Goal: Transaction & Acquisition: Purchase product/service

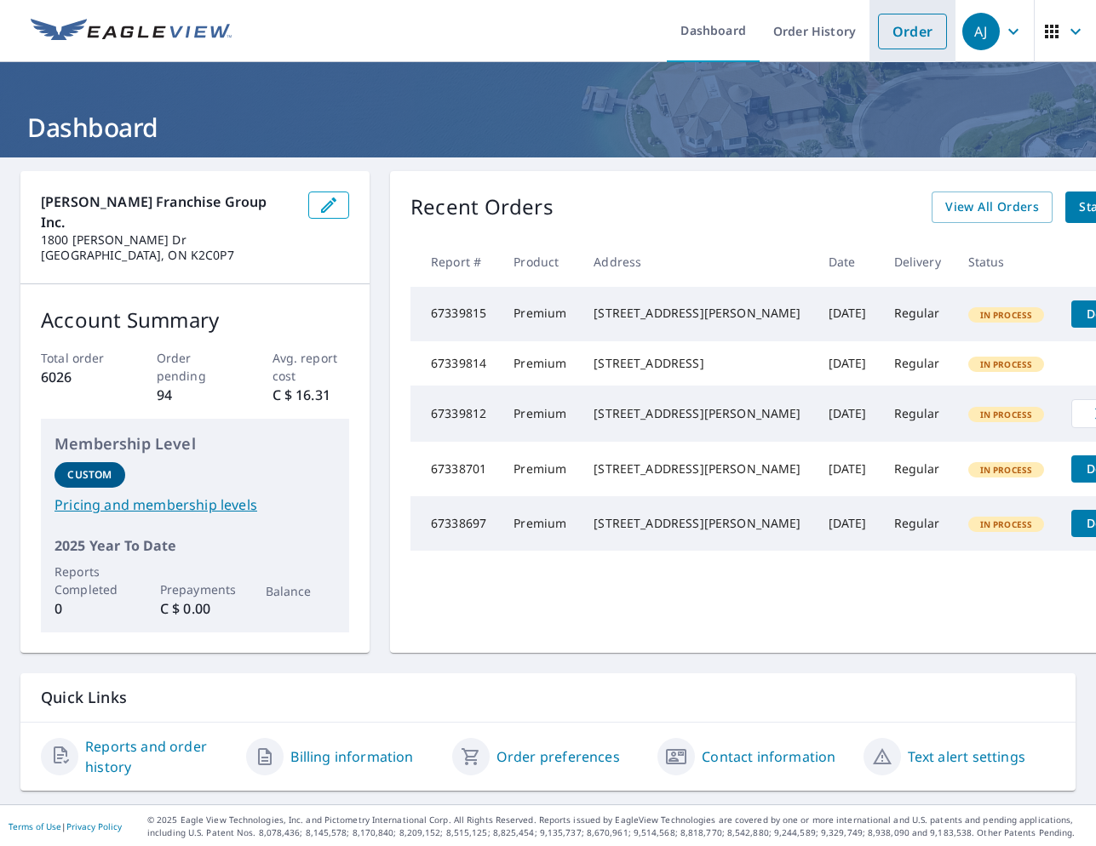
click at [906, 32] on link "Order" at bounding box center [912, 32] width 69 height 36
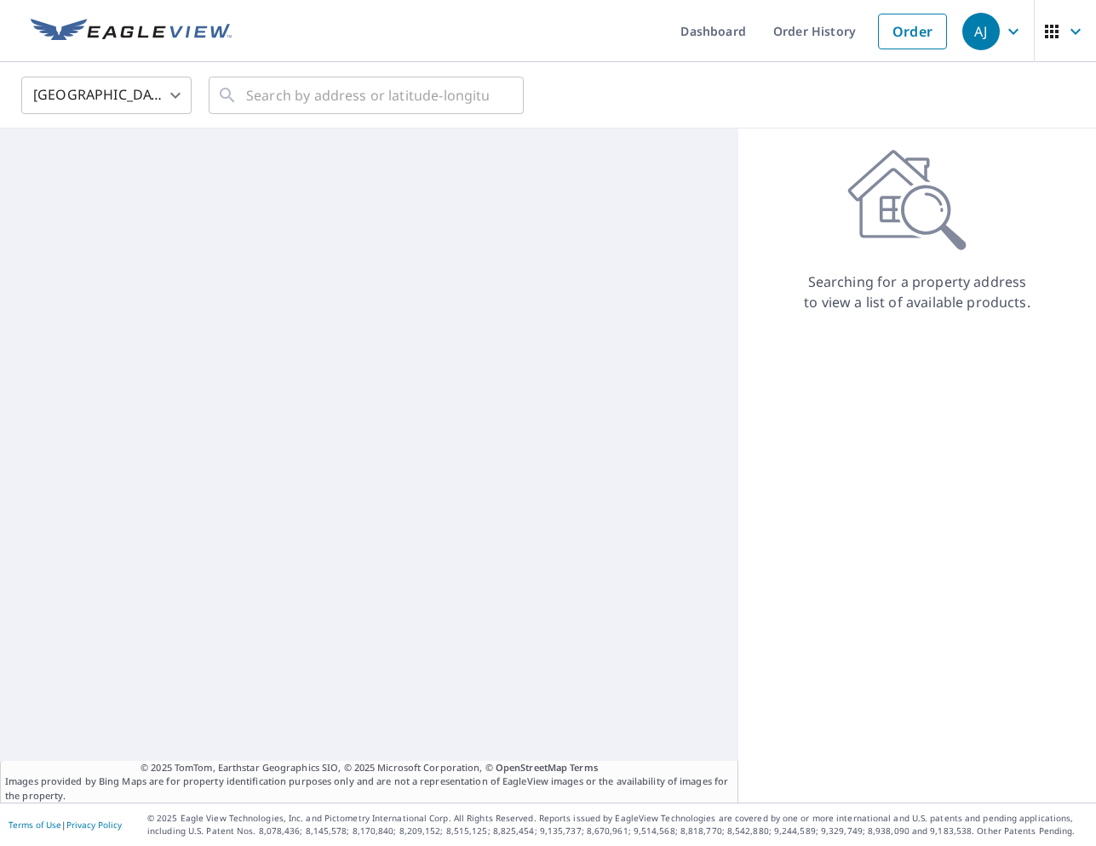
click at [111, 102] on body "[PERSON_NAME] [PERSON_NAME] Dashboard Order History Order AJ United States [GEO…" at bounding box center [548, 423] width 1096 height 846
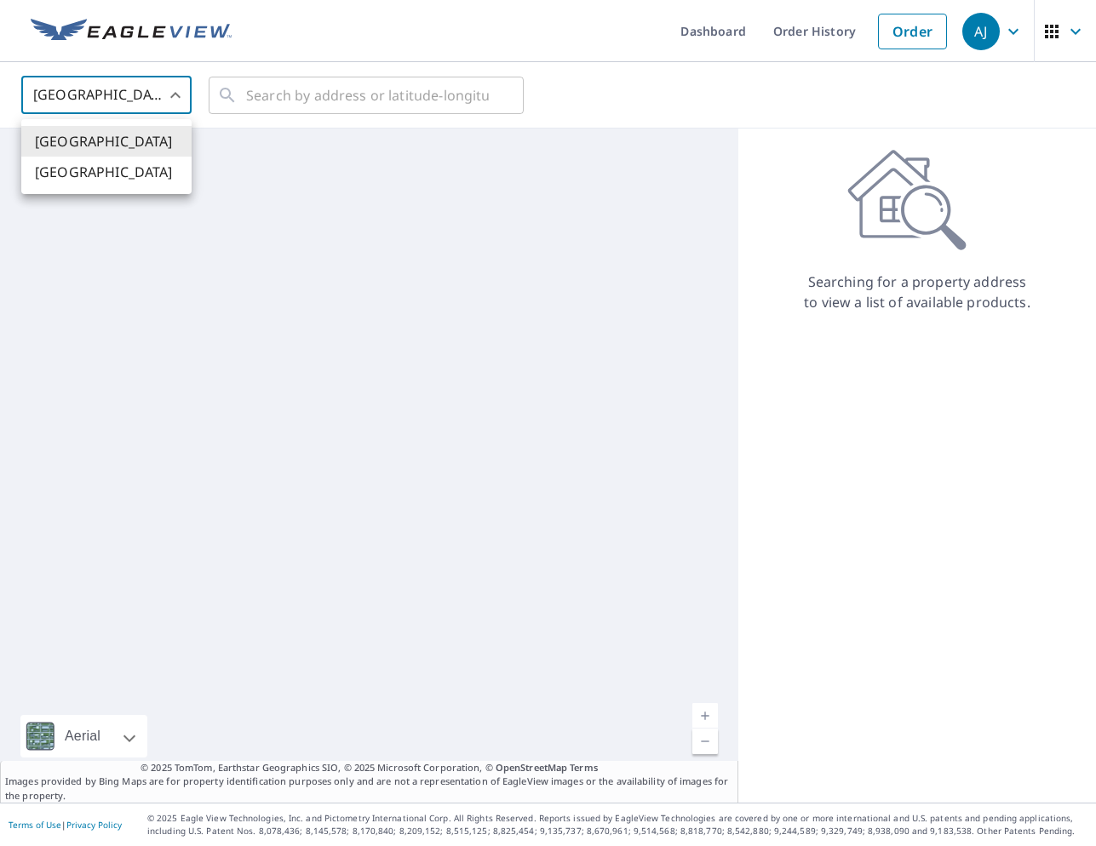
click at [110, 177] on li "[GEOGRAPHIC_DATA]" at bounding box center [106, 172] width 170 height 31
type input "CA"
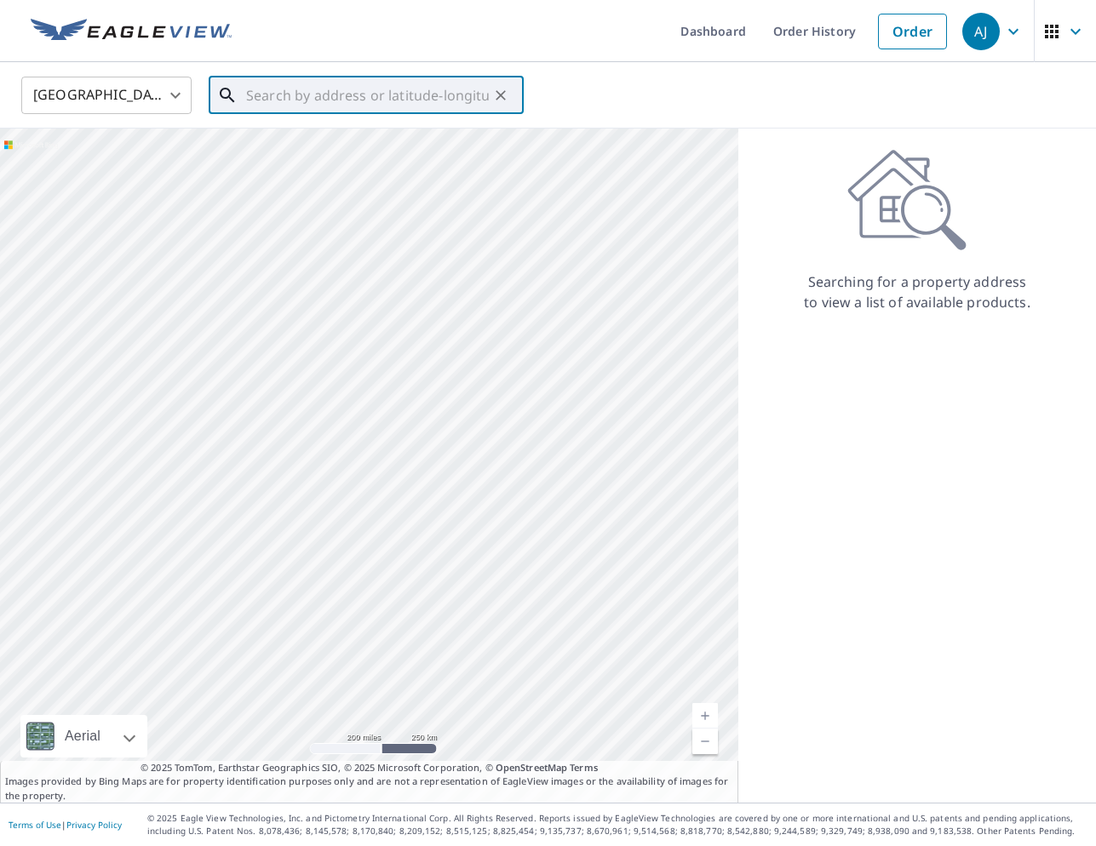
click at [293, 94] on input "text" at bounding box center [367, 96] width 243 height 48
paste input "D-19521-[STREET_ADDRESS]-Roofing"
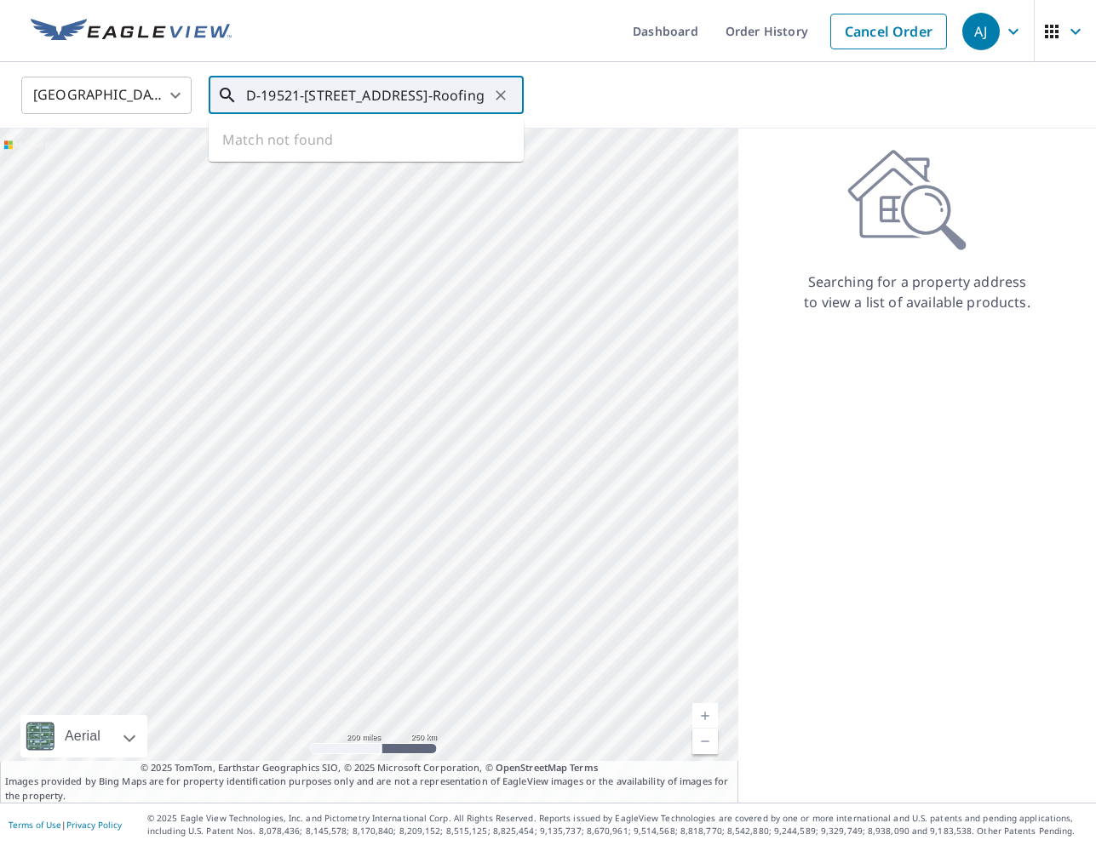
type input "D-19521-[STREET_ADDRESS]-Roofing"
click at [496, 95] on icon "Clear" at bounding box center [500, 95] width 17 height 17
paste input "[STREET_ADDRESS]"
click at [307, 151] on span "1084 WILLOWOOD [PERSON_NAME] ON K7P1Z3" at bounding box center [376, 155] width 267 height 41
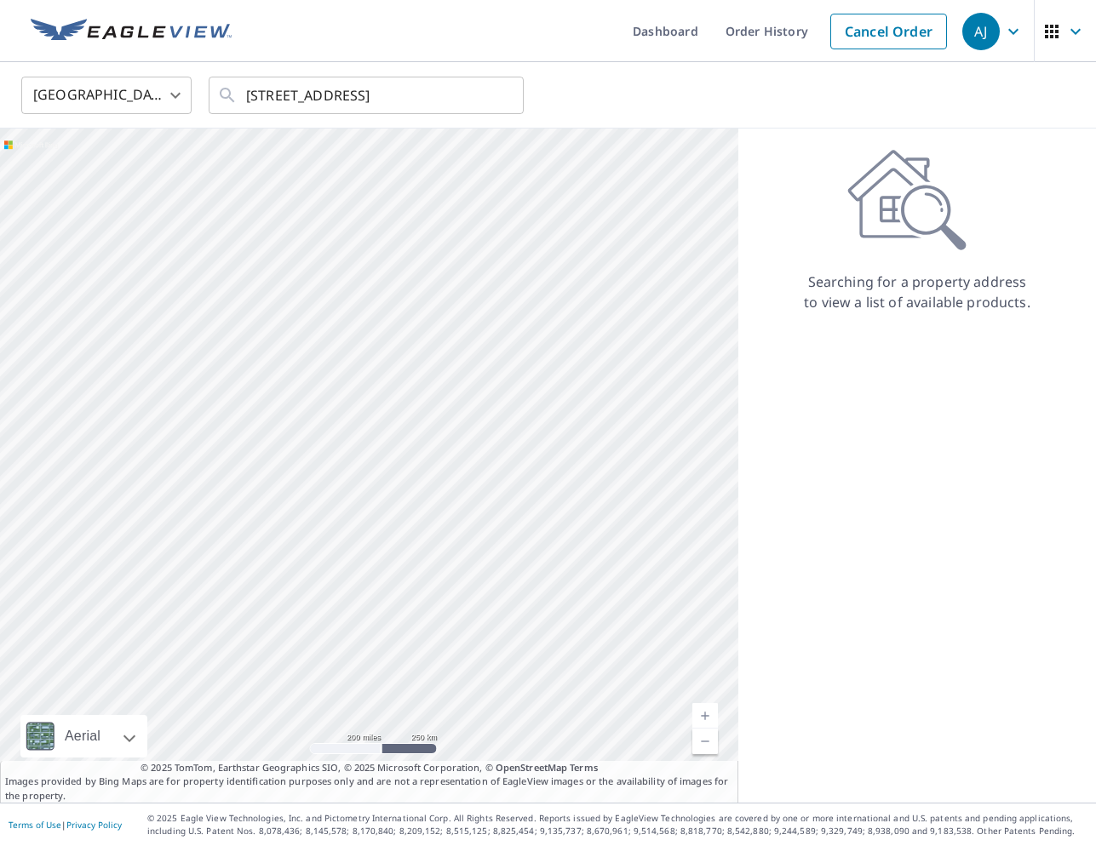
type input "1084 WILLOWOOD [PERSON_NAME] ON K7P1Z3"
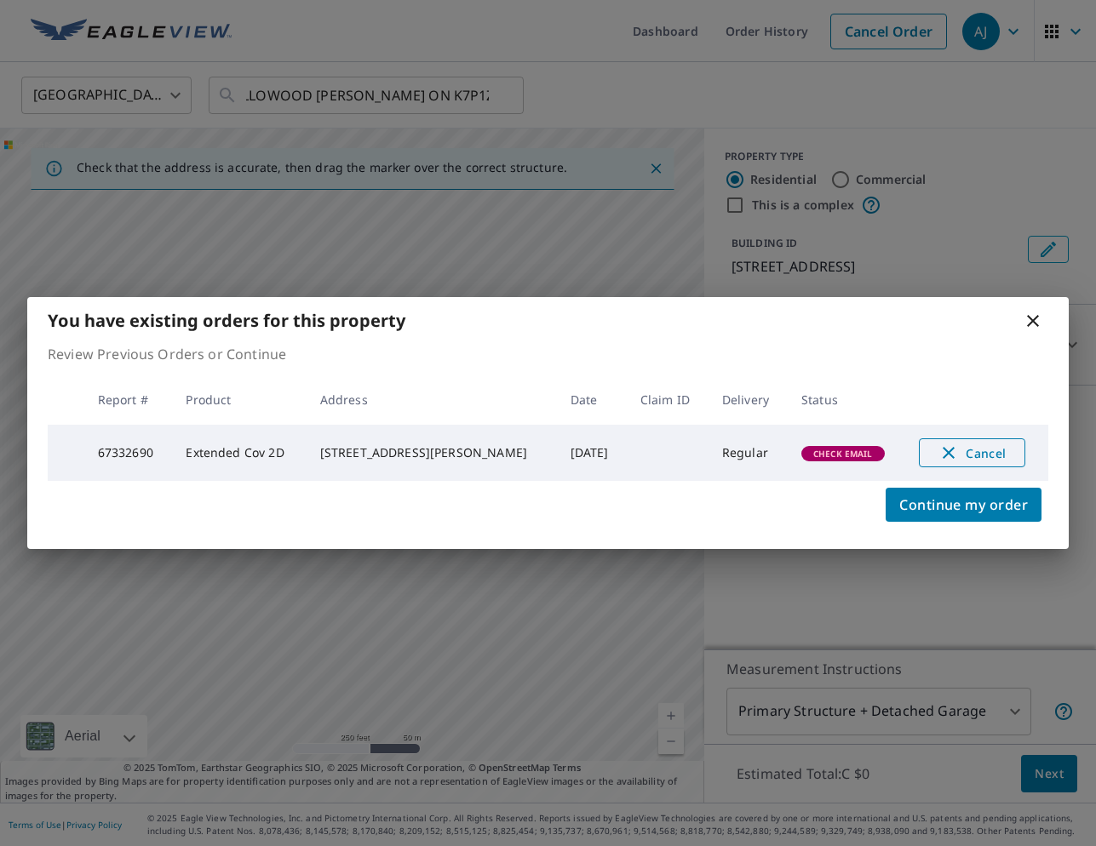
click at [961, 443] on span "Cancel" at bounding box center [972, 453] width 71 height 20
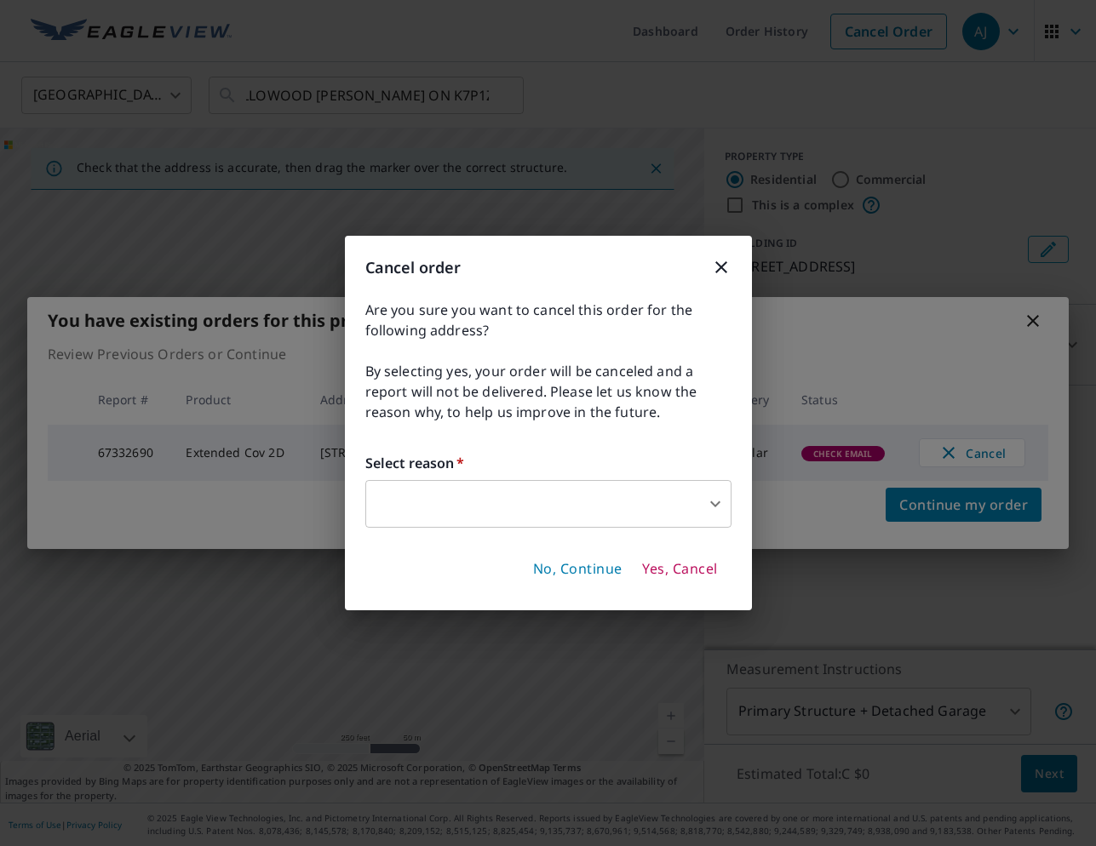
click at [595, 487] on body "[PERSON_NAME] [PERSON_NAME] Dashboard Order History Cancel Order AJ Canada [GEO…" at bounding box center [548, 423] width 1096 height 846
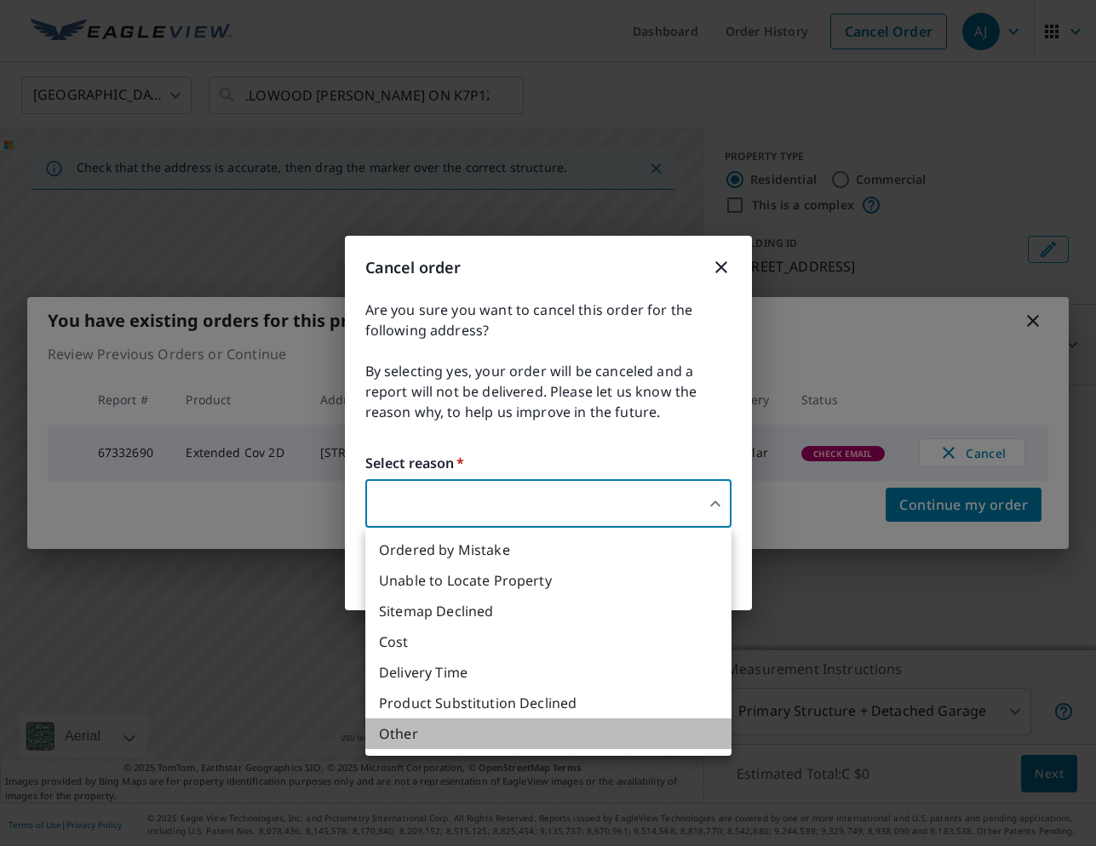
click at [561, 732] on li "Other" at bounding box center [548, 734] width 366 height 31
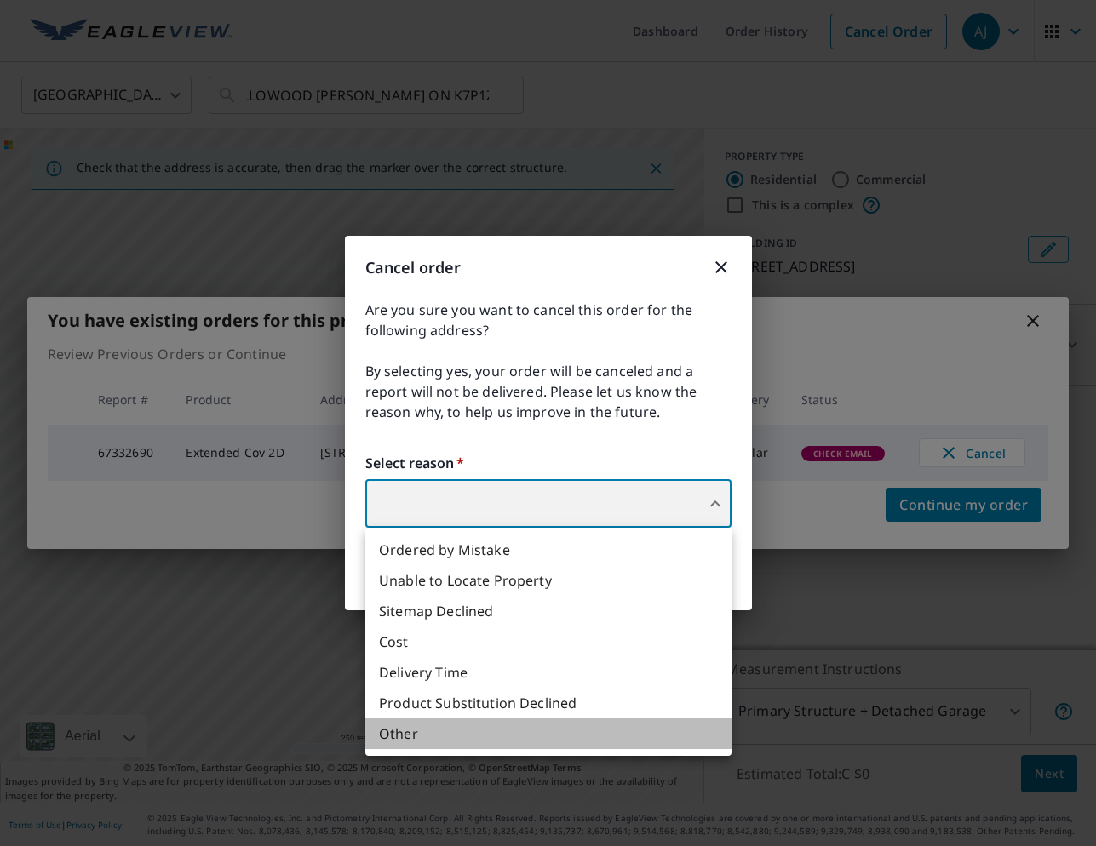
type input "36"
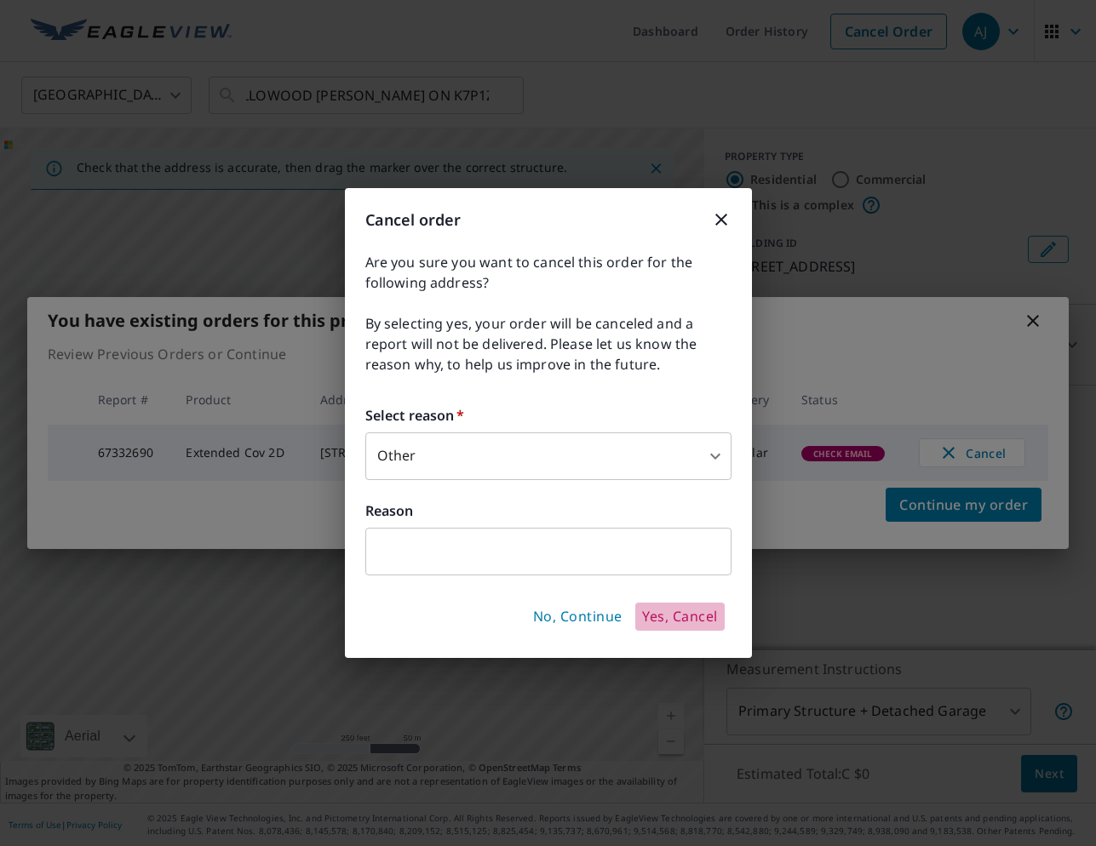
click at [679, 619] on span "Yes, Cancel" at bounding box center [679, 617] width 75 height 19
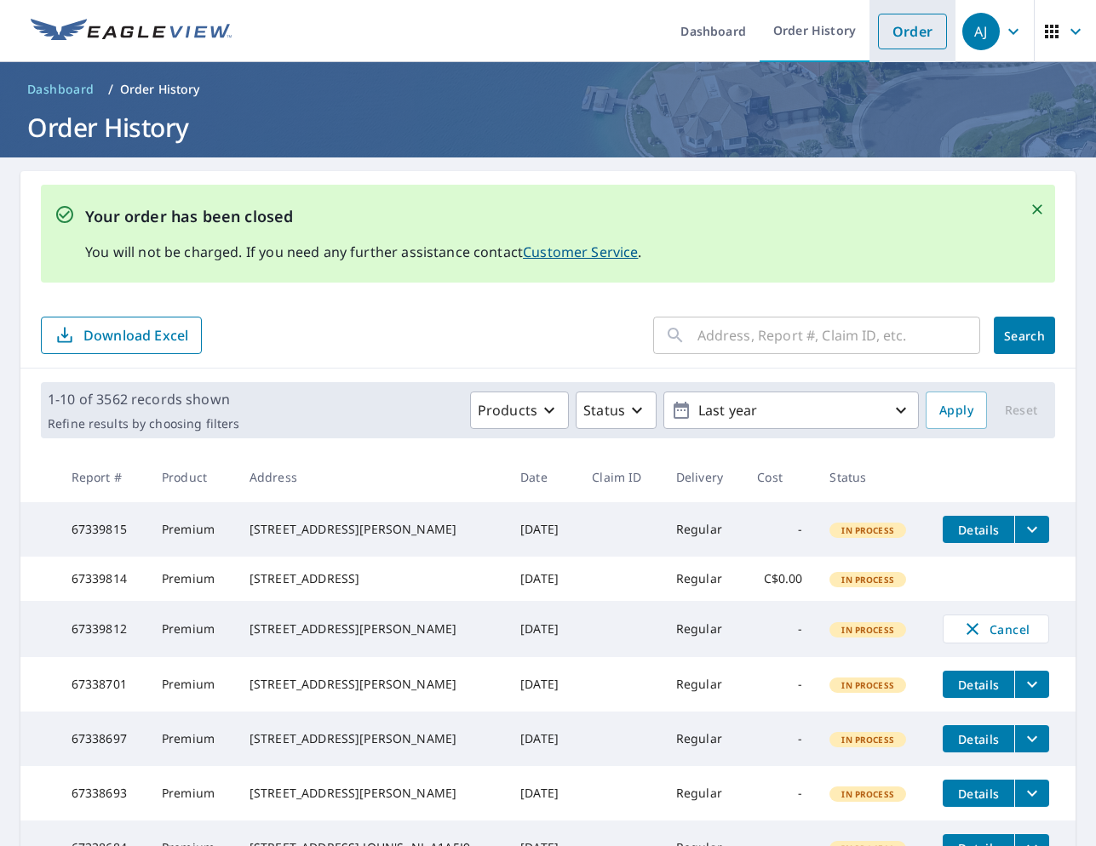
click at [913, 31] on link "Order" at bounding box center [912, 32] width 69 height 36
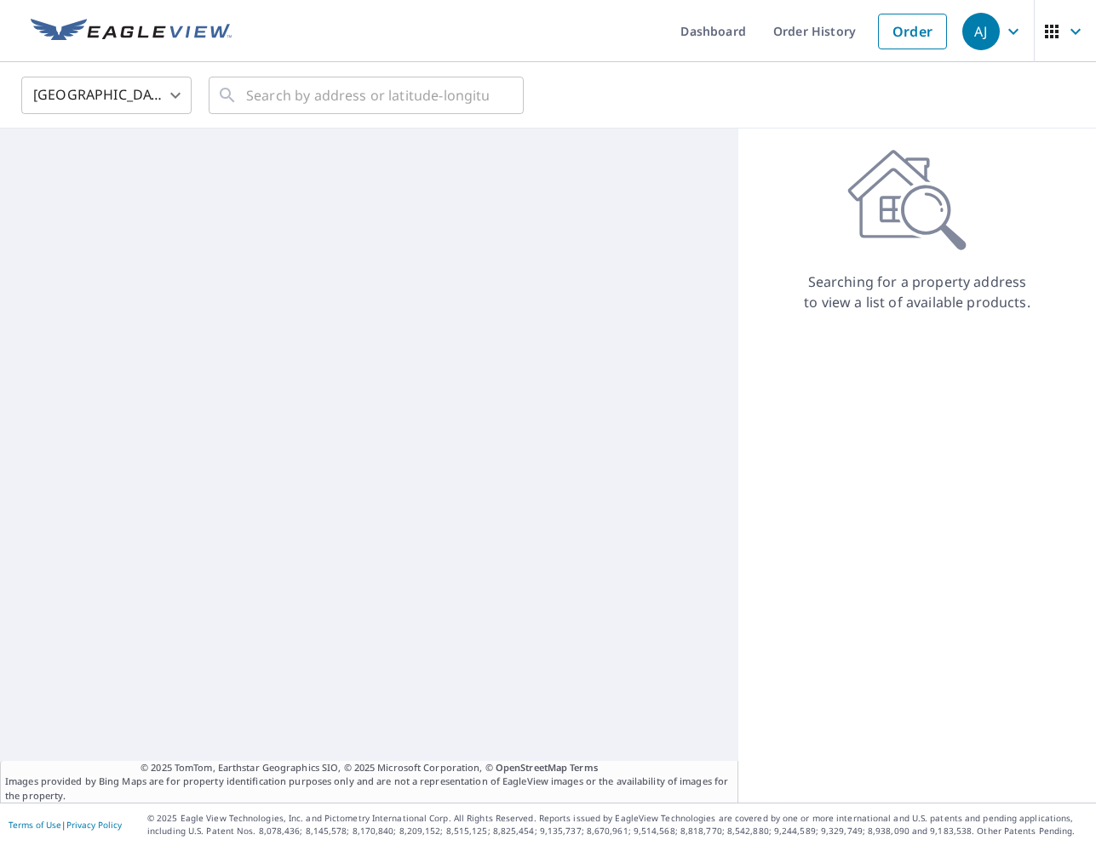
click at [64, 104] on body "[PERSON_NAME] [PERSON_NAME] Dashboard Order History Order AJ United States [GEO…" at bounding box center [548, 423] width 1096 height 846
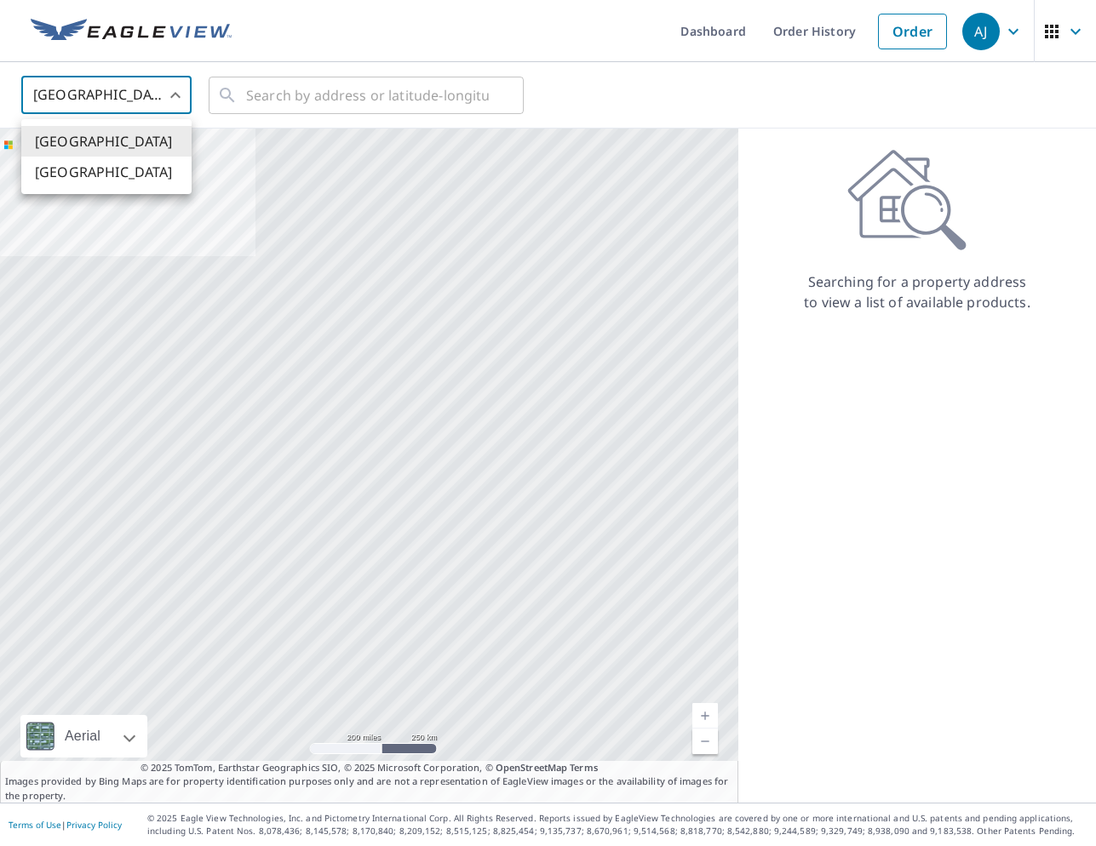
click at [102, 176] on li "[GEOGRAPHIC_DATA]" at bounding box center [106, 172] width 170 height 31
type input "CA"
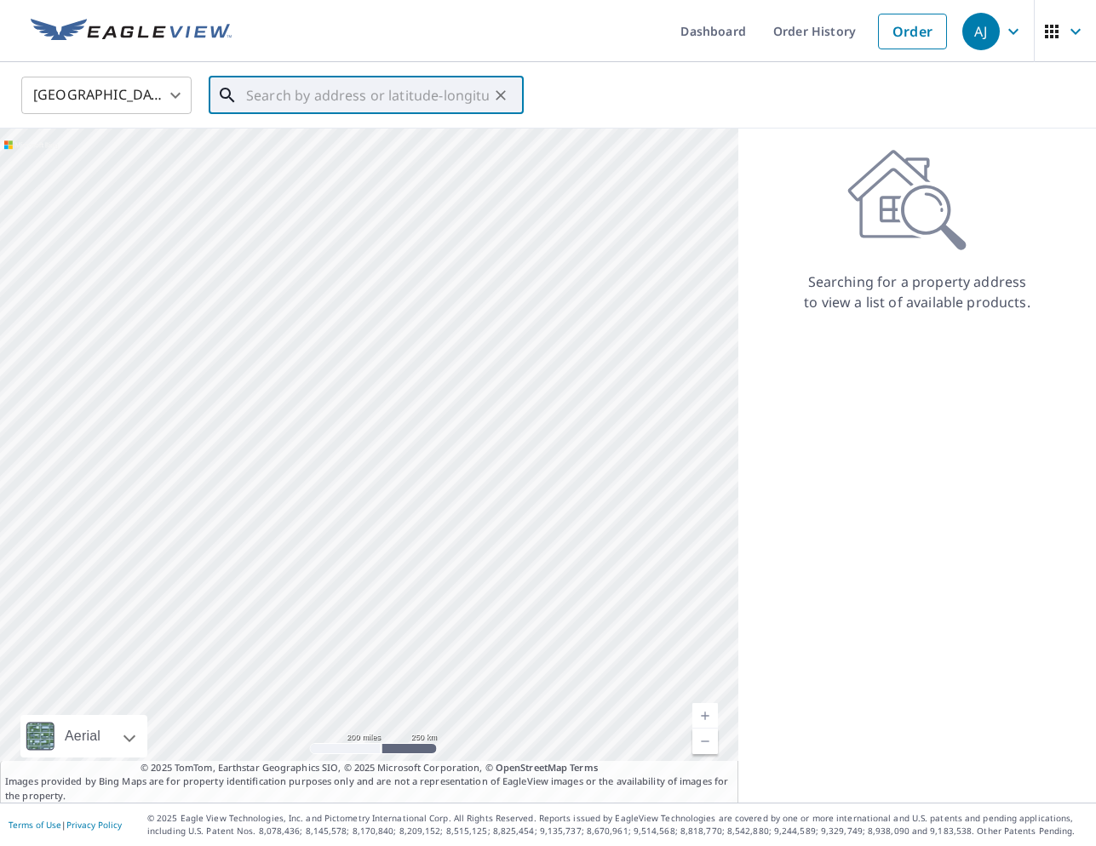
click at [343, 83] on input "text" at bounding box center [367, 96] width 243 height 48
paste input "[STREET_ADDRESS]"
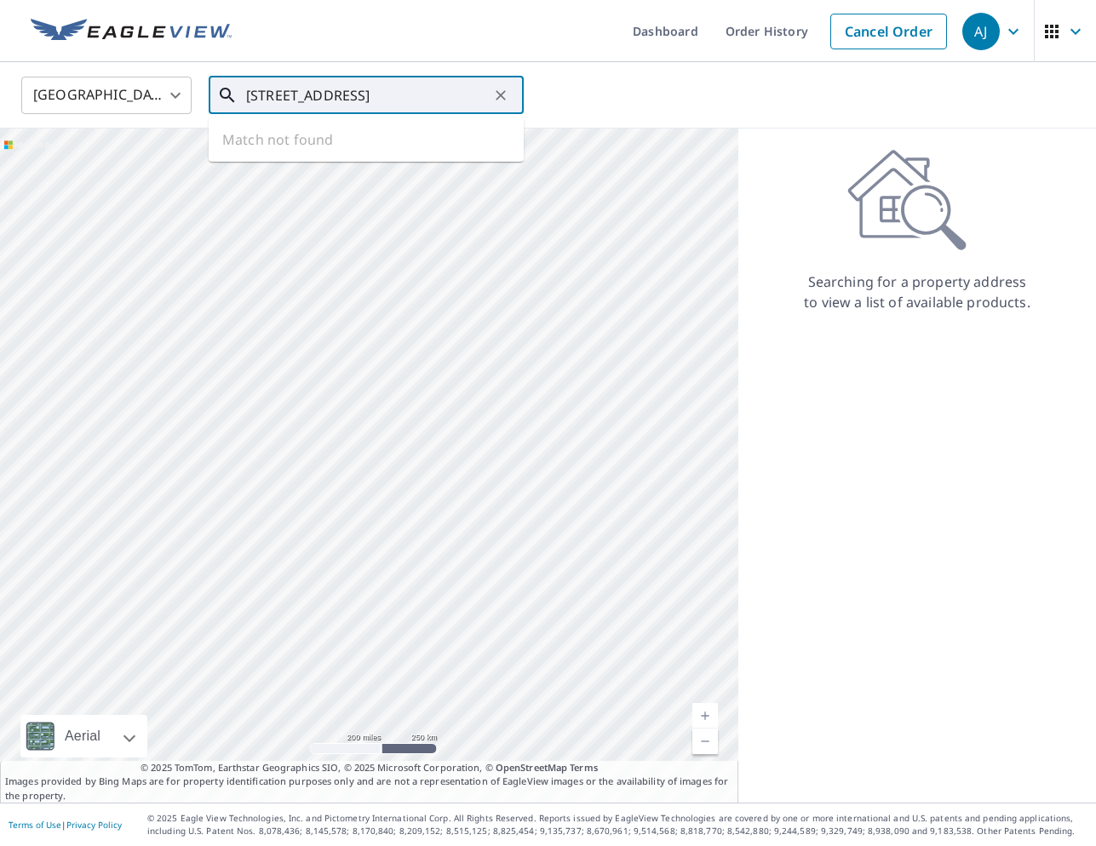
scroll to position [0, 84]
click at [355, 144] on span "[STREET_ADDRESS]" at bounding box center [376, 145] width 267 height 20
type input "[STREET_ADDRESS]"
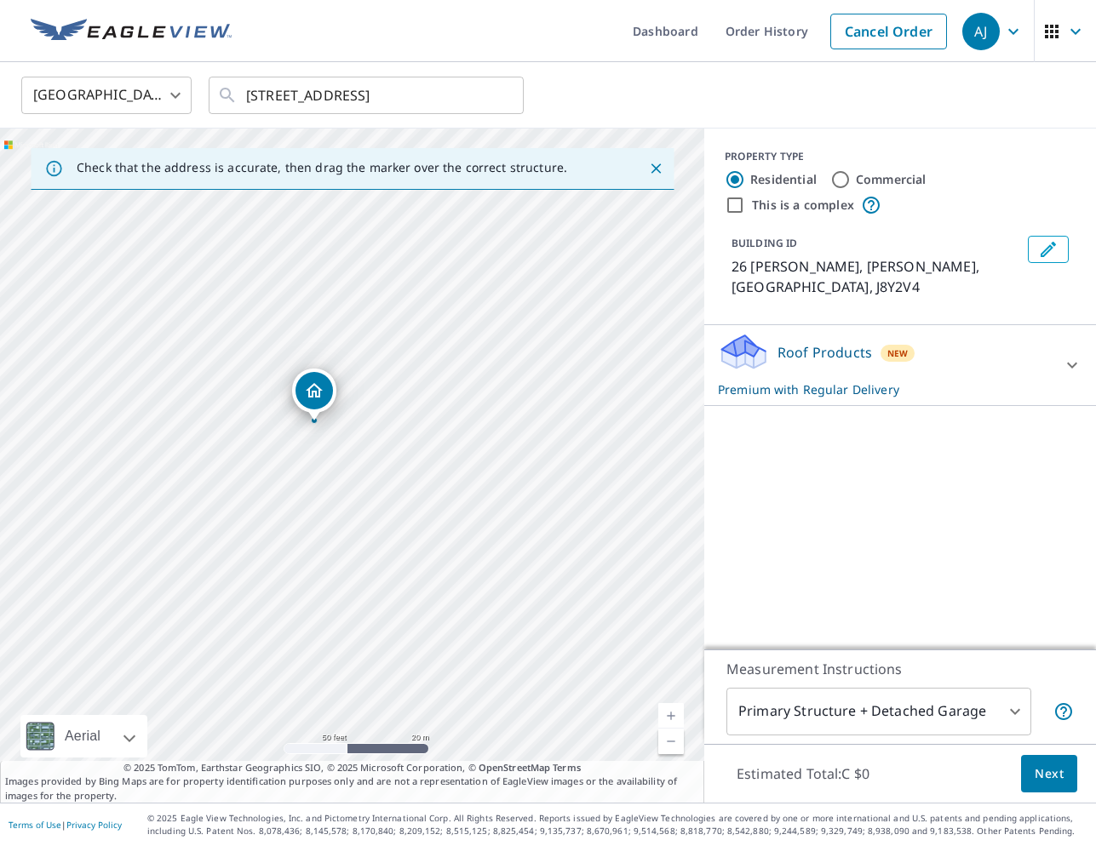
drag, startPoint x: 503, startPoint y: 469, endPoint x: 404, endPoint y: 426, distance: 108.7
click at [404, 426] on div "26 TASCHEREAU GATINEAU QC J8Y2V4" at bounding box center [352, 466] width 704 height 674
click at [793, 40] on link "Order History" at bounding box center [767, 31] width 110 height 62
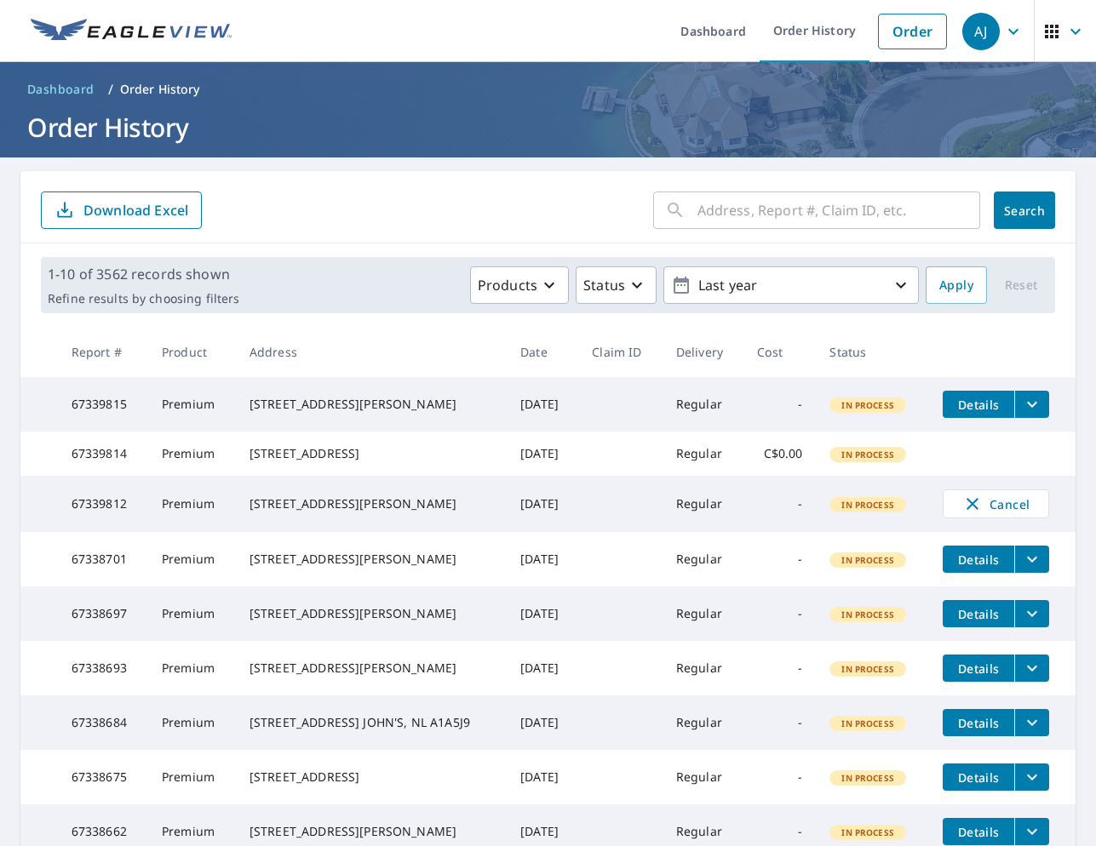
click at [824, 200] on input "text" at bounding box center [838, 210] width 283 height 48
paste input "[STREET_ADDRESS]"
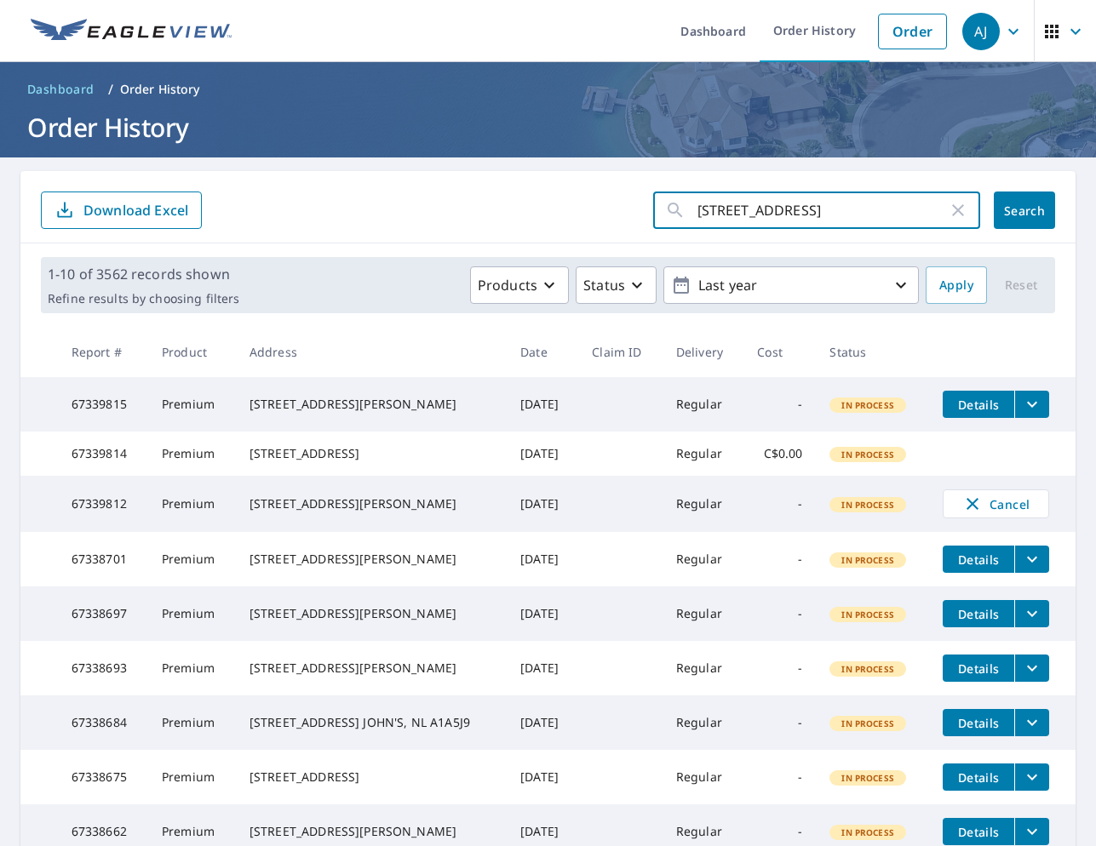
type input "[STREET_ADDRESS]"
click at [1015, 210] on span "Search" at bounding box center [1024, 211] width 34 height 16
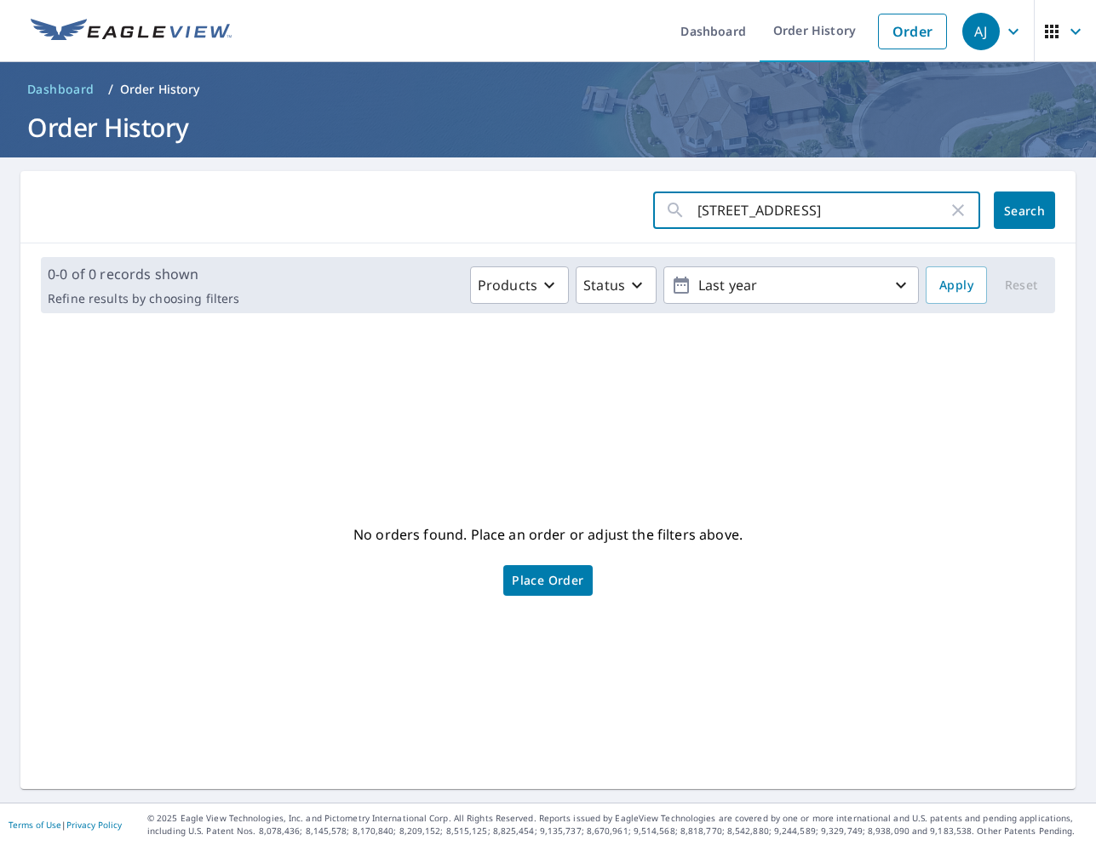
drag, startPoint x: 721, startPoint y: 211, endPoint x: 1287, endPoint y: 204, distance: 565.4
click at [948, 204] on input "[STREET_ADDRESS]" at bounding box center [822, 210] width 250 height 48
type input "26"
click button "Search" at bounding box center [1024, 210] width 61 height 37
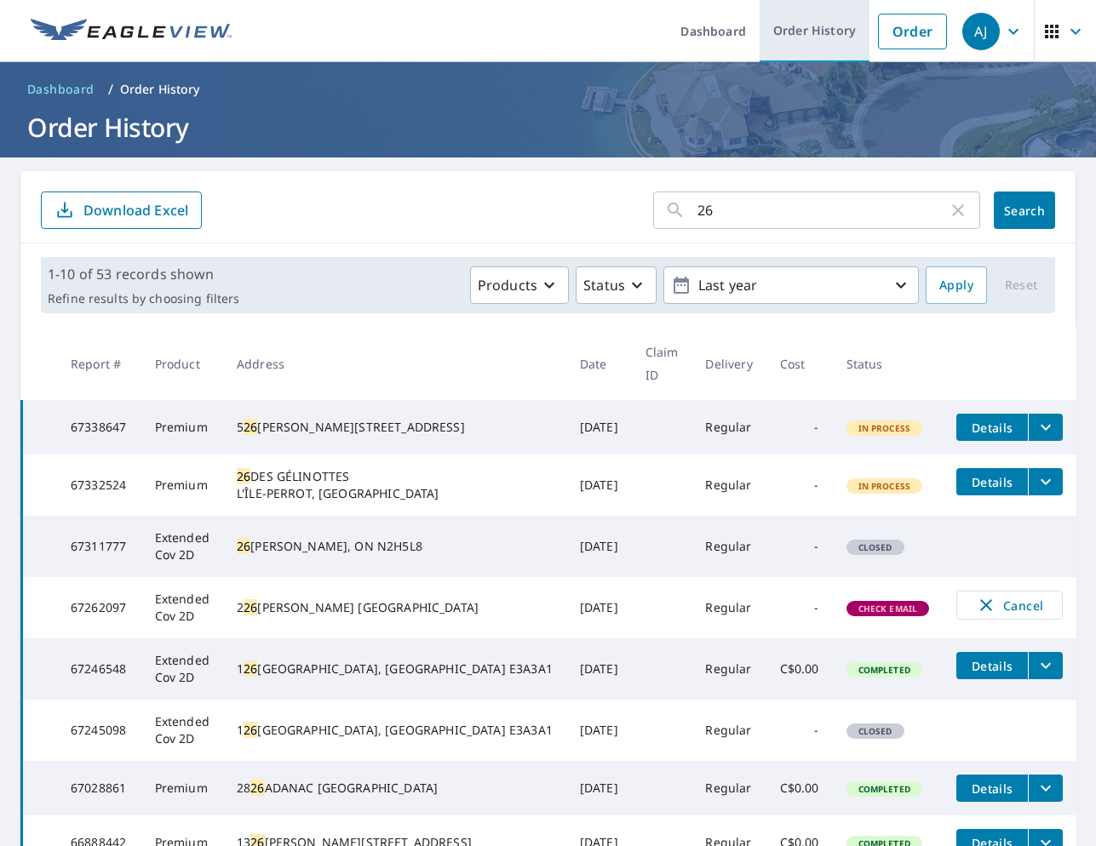
click at [825, 24] on link "Order History" at bounding box center [815, 31] width 110 height 62
click at [909, 19] on link "Order" at bounding box center [912, 32] width 69 height 36
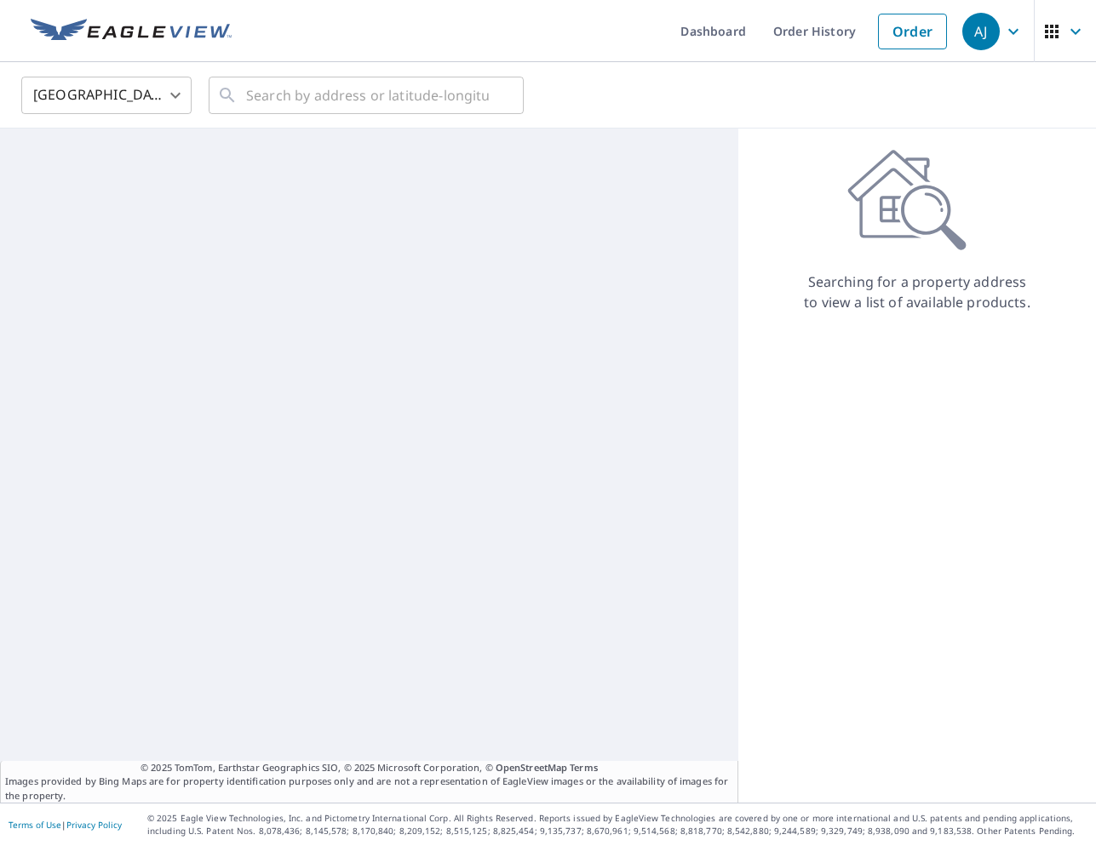
click at [139, 92] on body "[PERSON_NAME] [PERSON_NAME] Dashboard Order History Order AJ United States [GEO…" at bounding box center [548, 423] width 1096 height 846
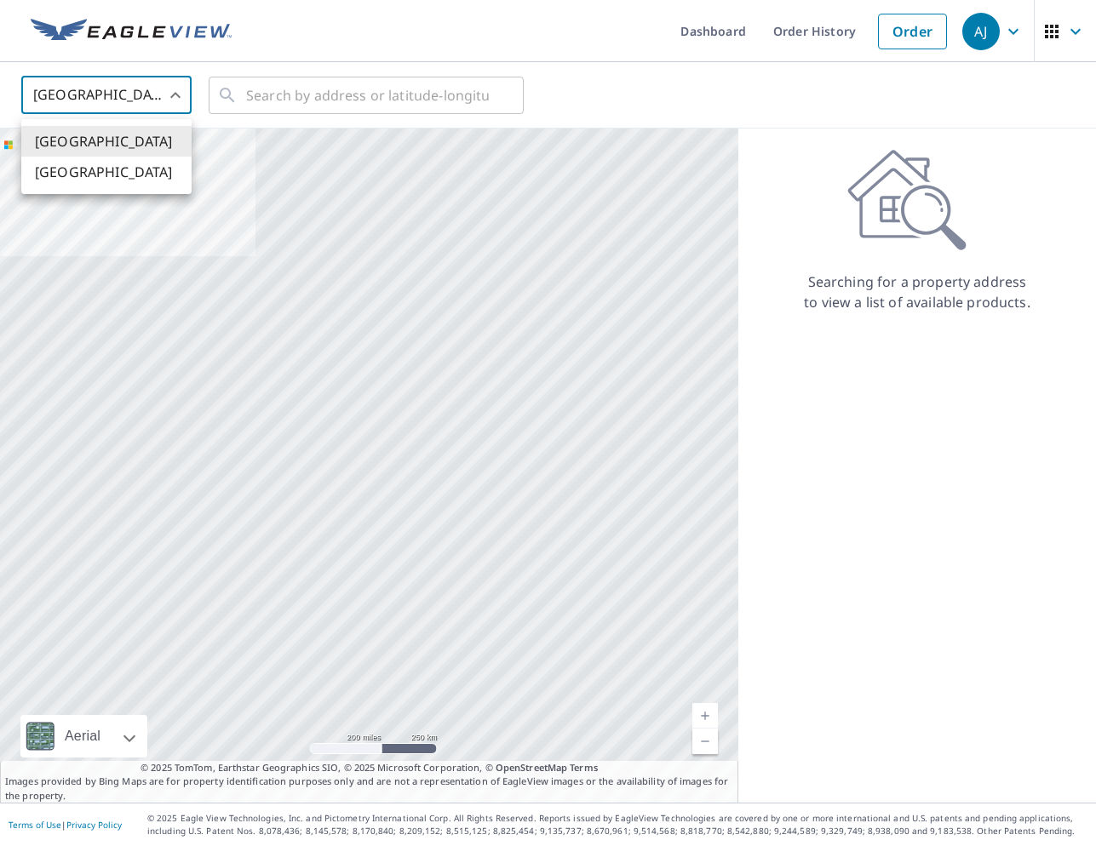
click at [145, 173] on li "[GEOGRAPHIC_DATA]" at bounding box center [106, 172] width 170 height 31
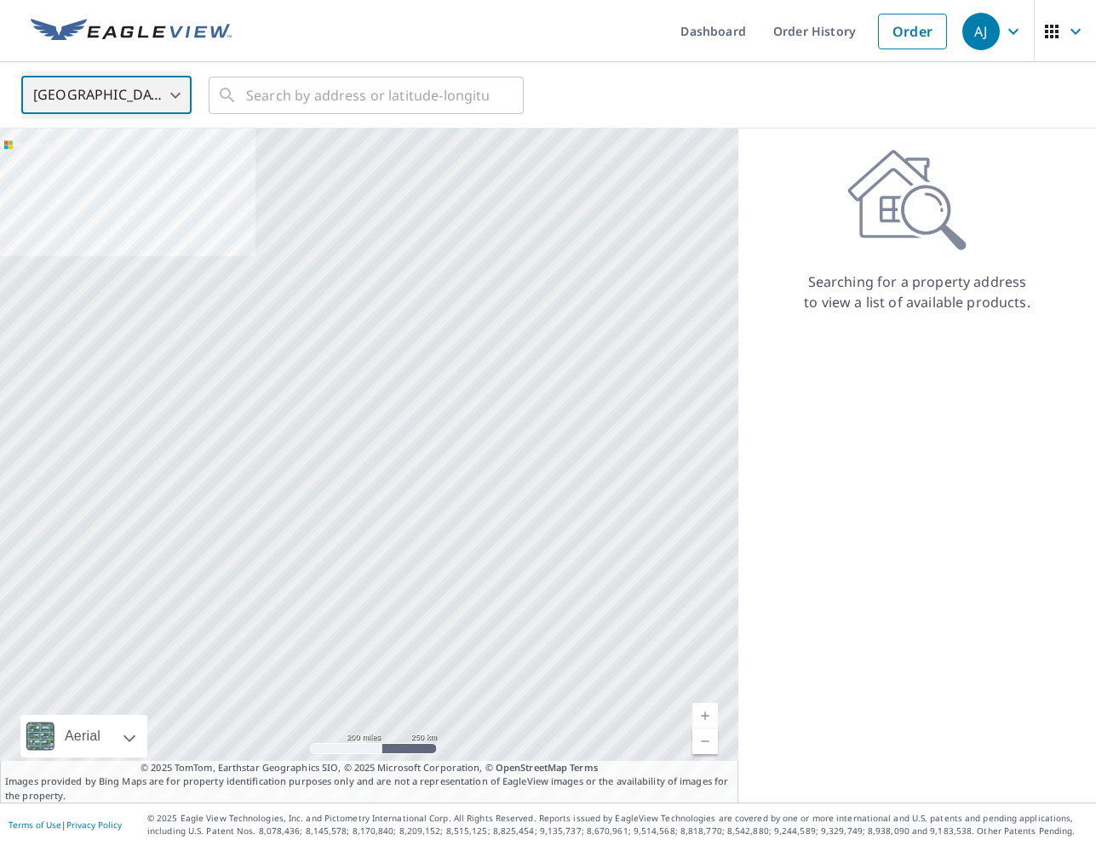
type input "CA"
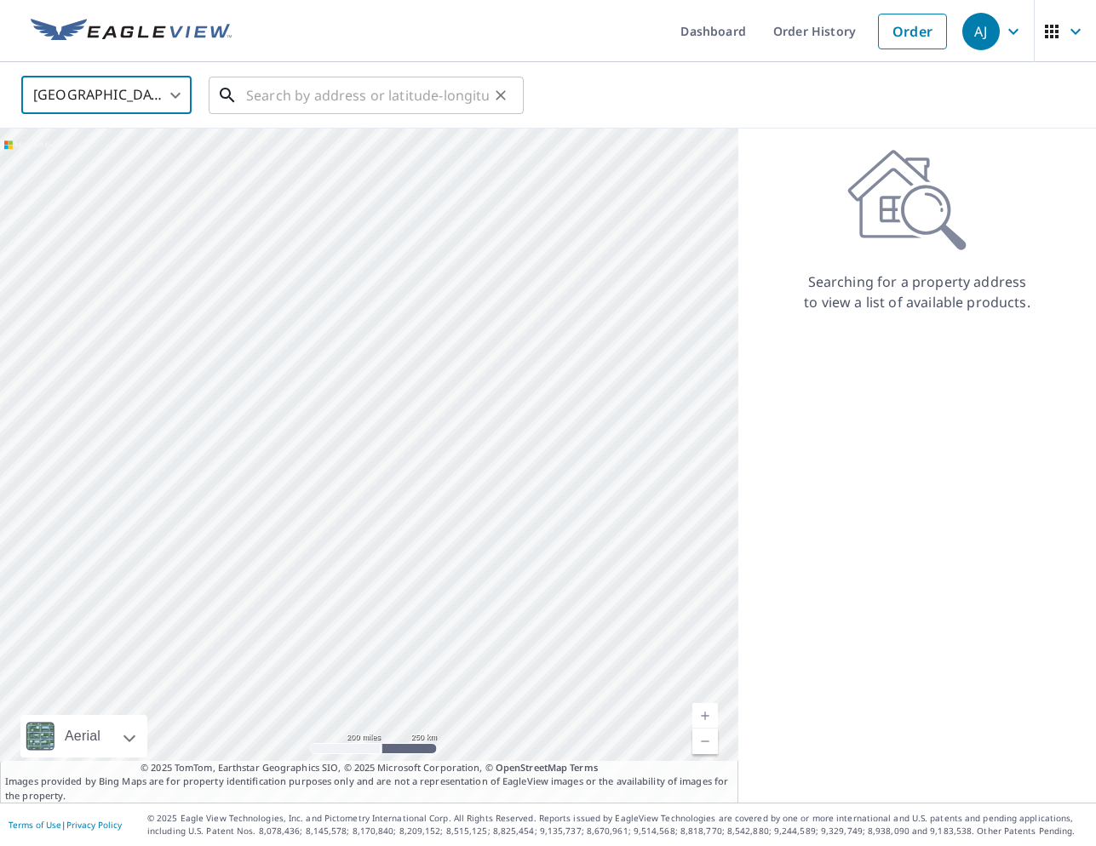
click at [268, 106] on input "text" at bounding box center [367, 96] width 243 height 48
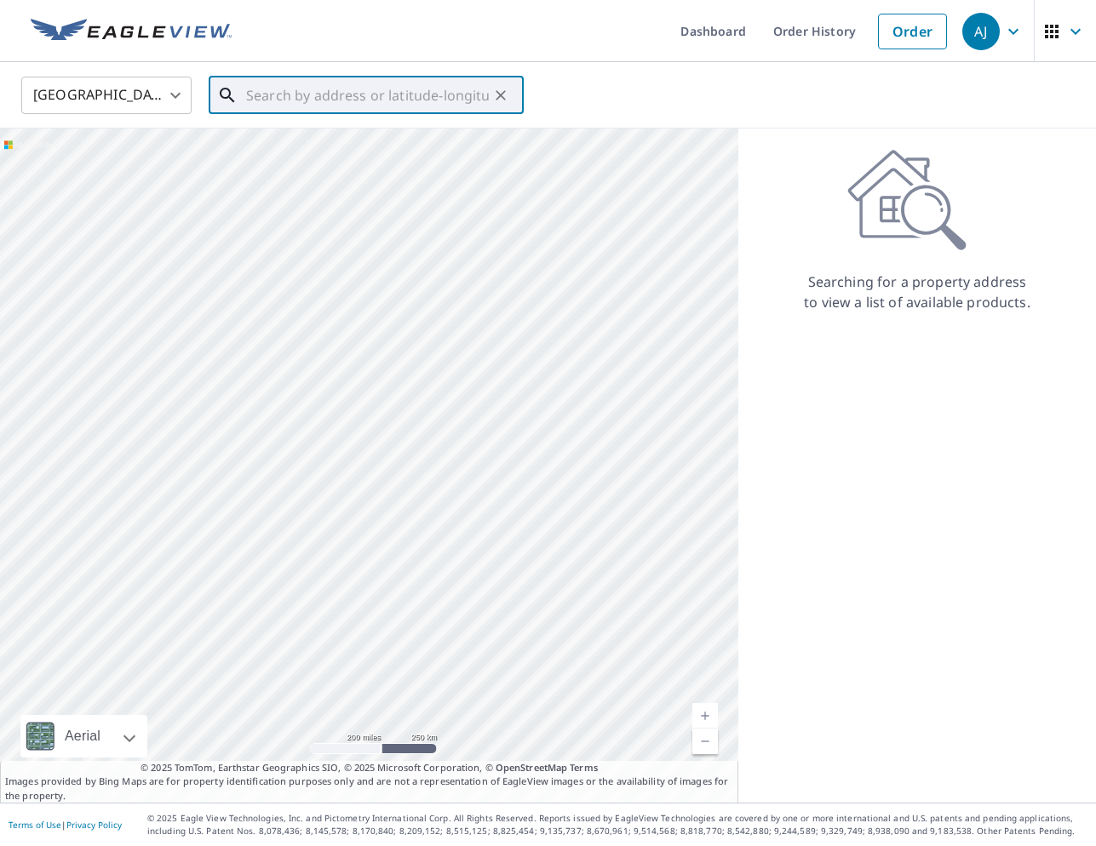
paste input "[STREET_ADDRESS][PERSON_NAME]"
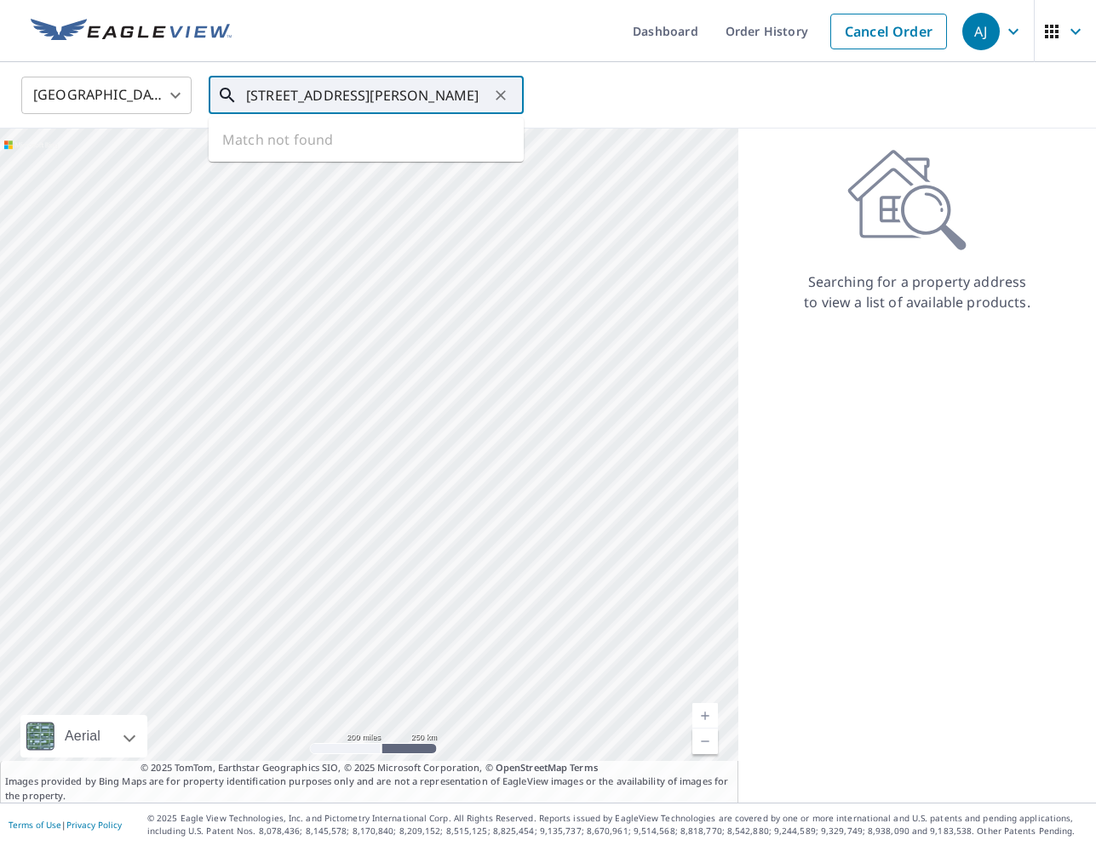
scroll to position [0, 77]
click at [343, 148] on span "[STREET_ADDRESS][PERSON_NAME]" at bounding box center [376, 145] width 267 height 20
type input "[STREET_ADDRESS][PERSON_NAME]"
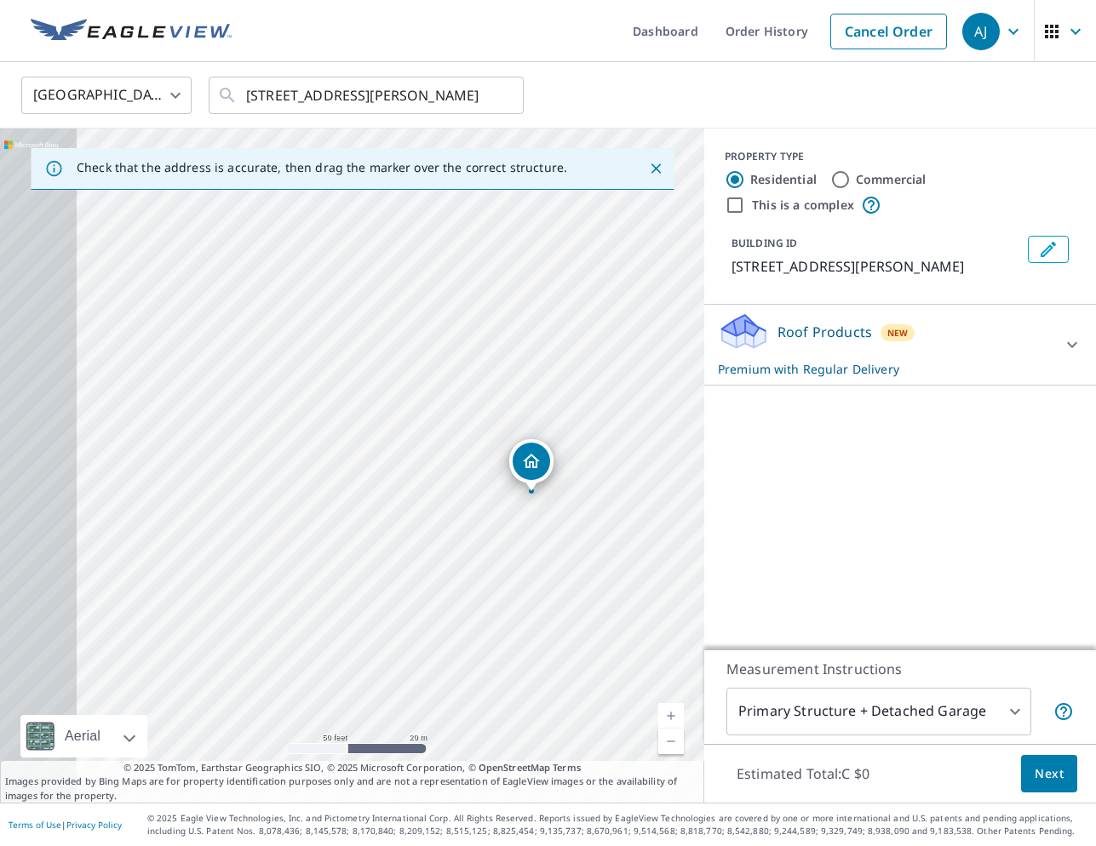
drag, startPoint x: 333, startPoint y: 401, endPoint x: 522, endPoint y: 390, distance: 189.4
click at [522, 390] on div "[STREET_ADDRESS][PERSON_NAME]" at bounding box center [352, 466] width 704 height 674
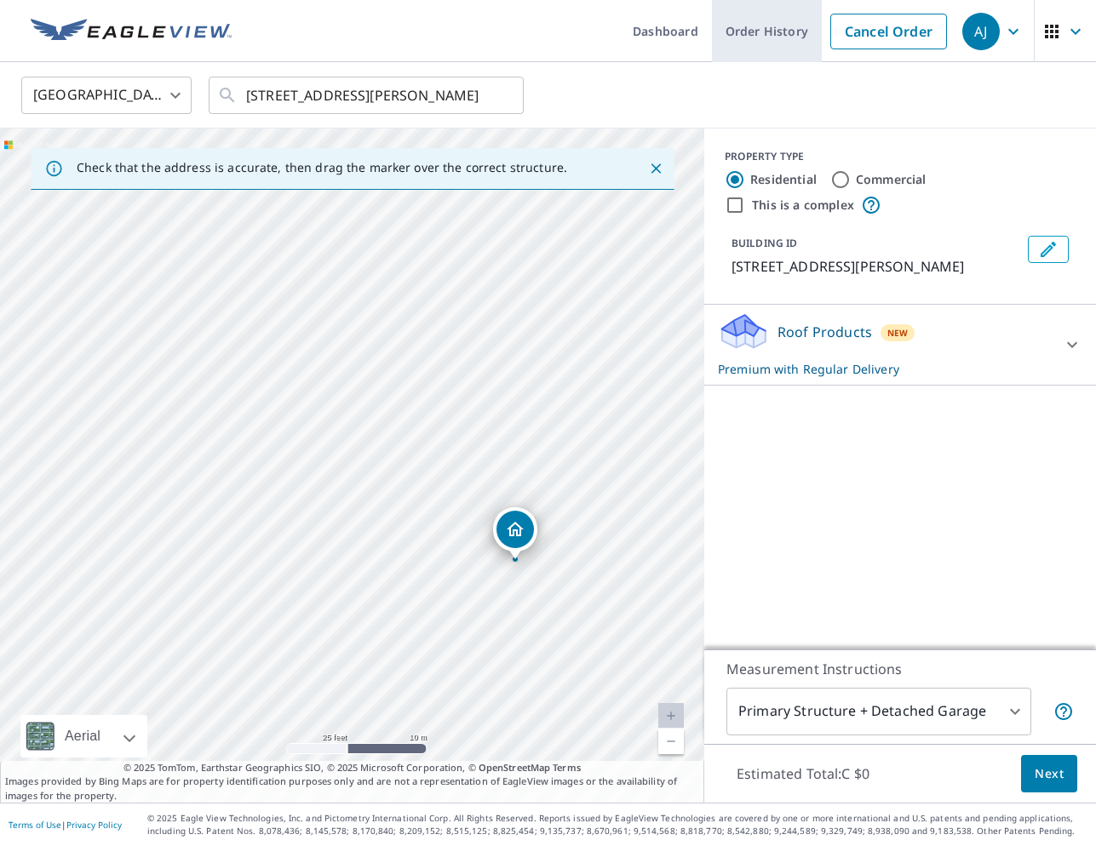
click at [752, 43] on link "Order History" at bounding box center [767, 31] width 110 height 62
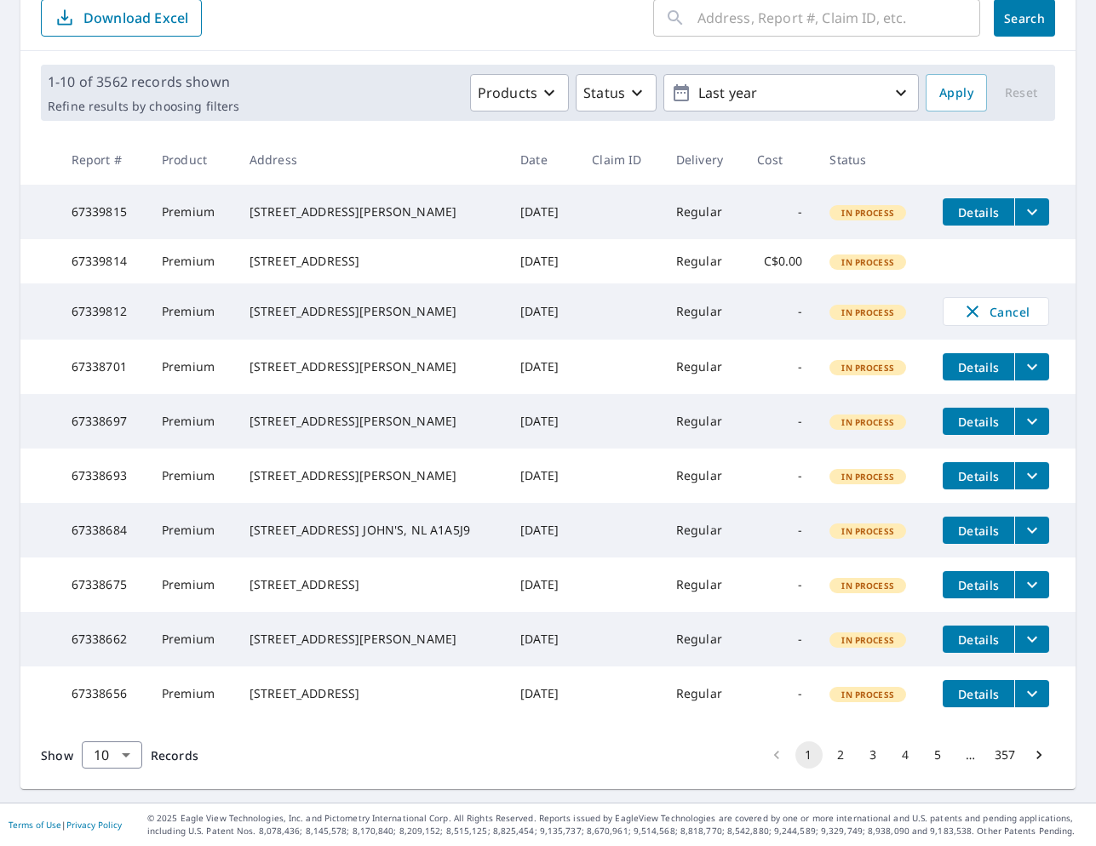
scroll to position [269, 0]
click at [1030, 753] on icon "Go to next page" at bounding box center [1038, 755] width 17 height 17
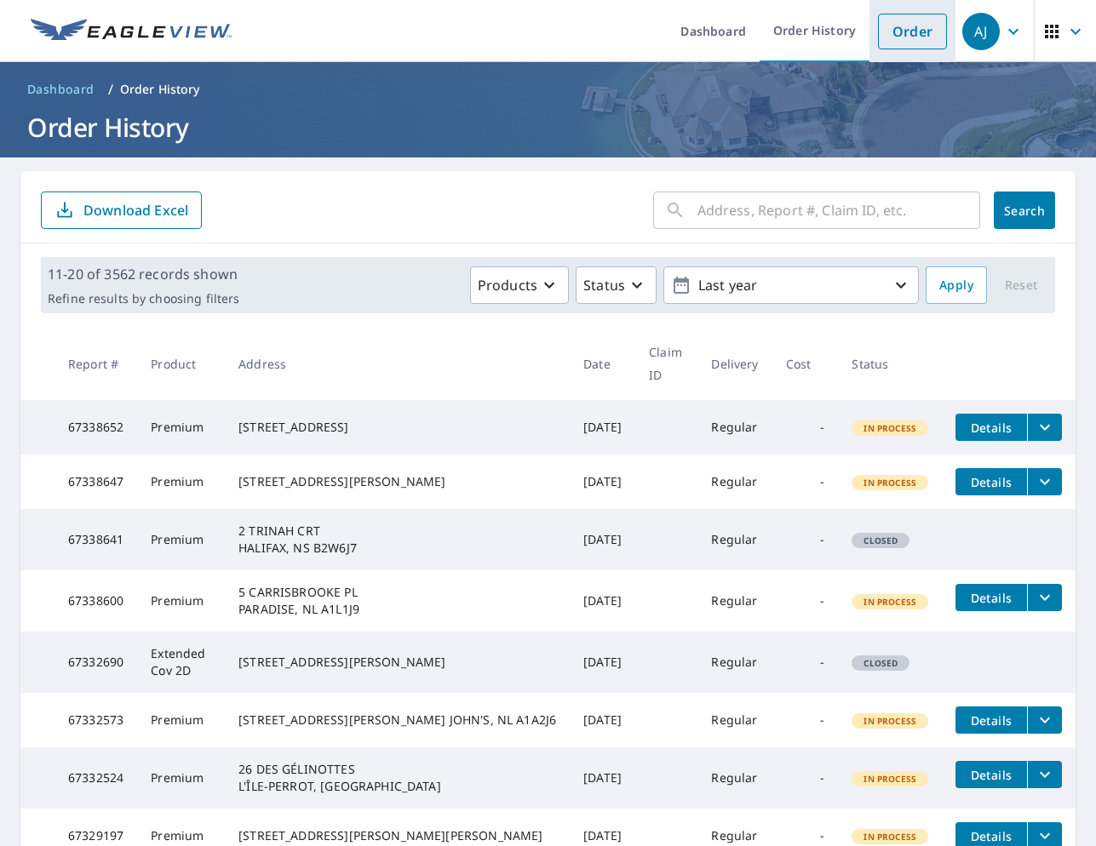
click at [888, 21] on link "Order" at bounding box center [912, 32] width 69 height 36
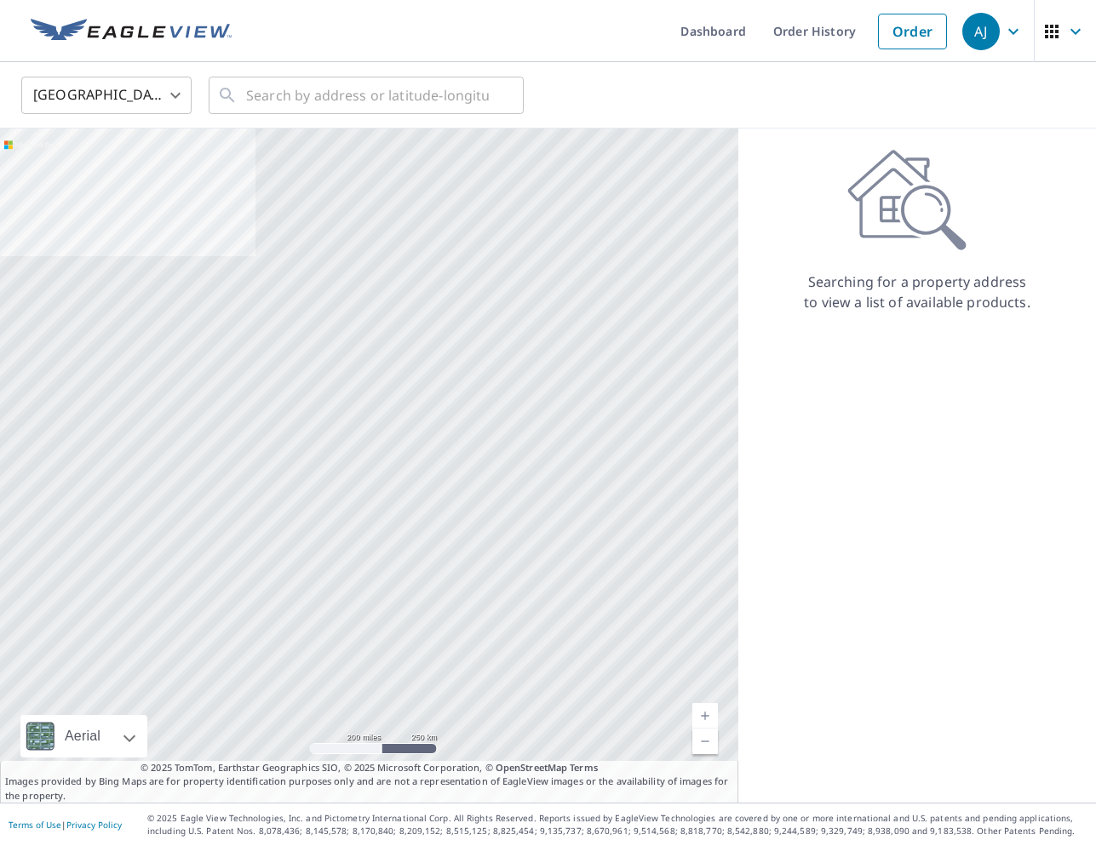
click at [127, 94] on body "[PERSON_NAME] [PERSON_NAME] Dashboard Order History Order AJ United States US ​…" at bounding box center [548, 423] width 1096 height 846
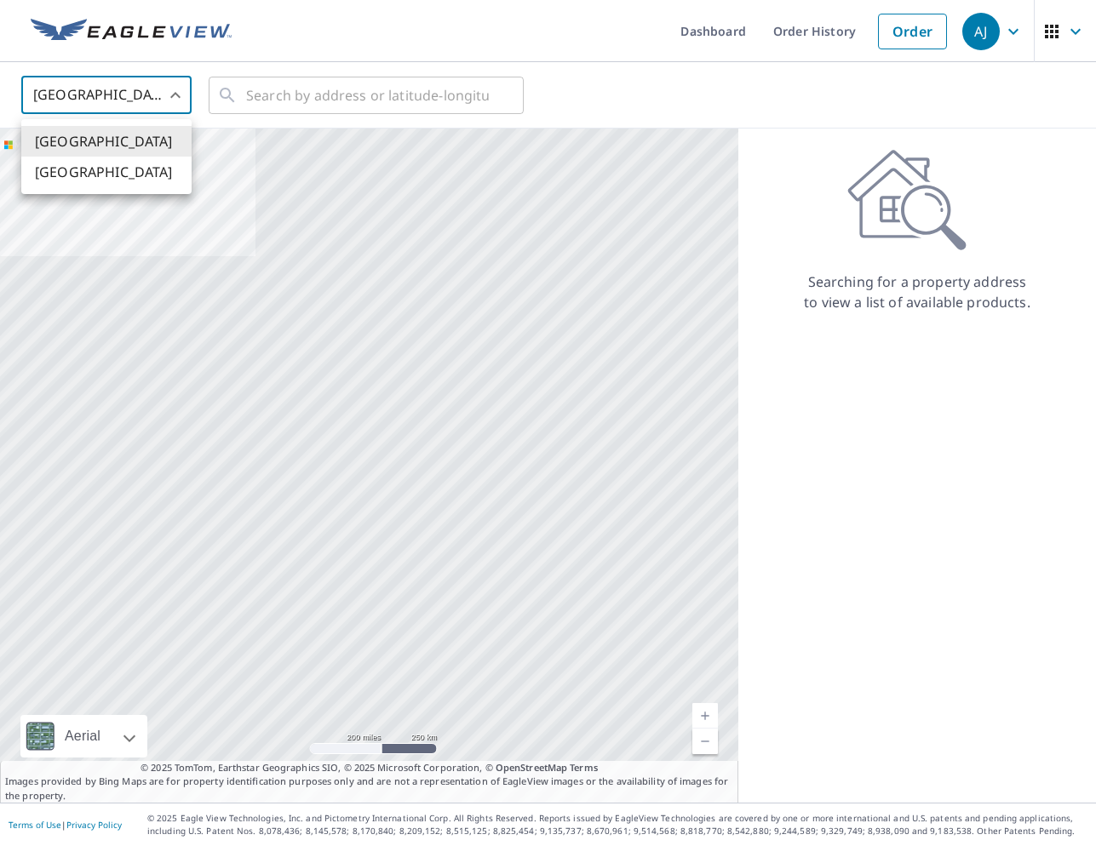
click at [124, 169] on li "[GEOGRAPHIC_DATA]" at bounding box center [106, 172] width 170 height 31
type input "CA"
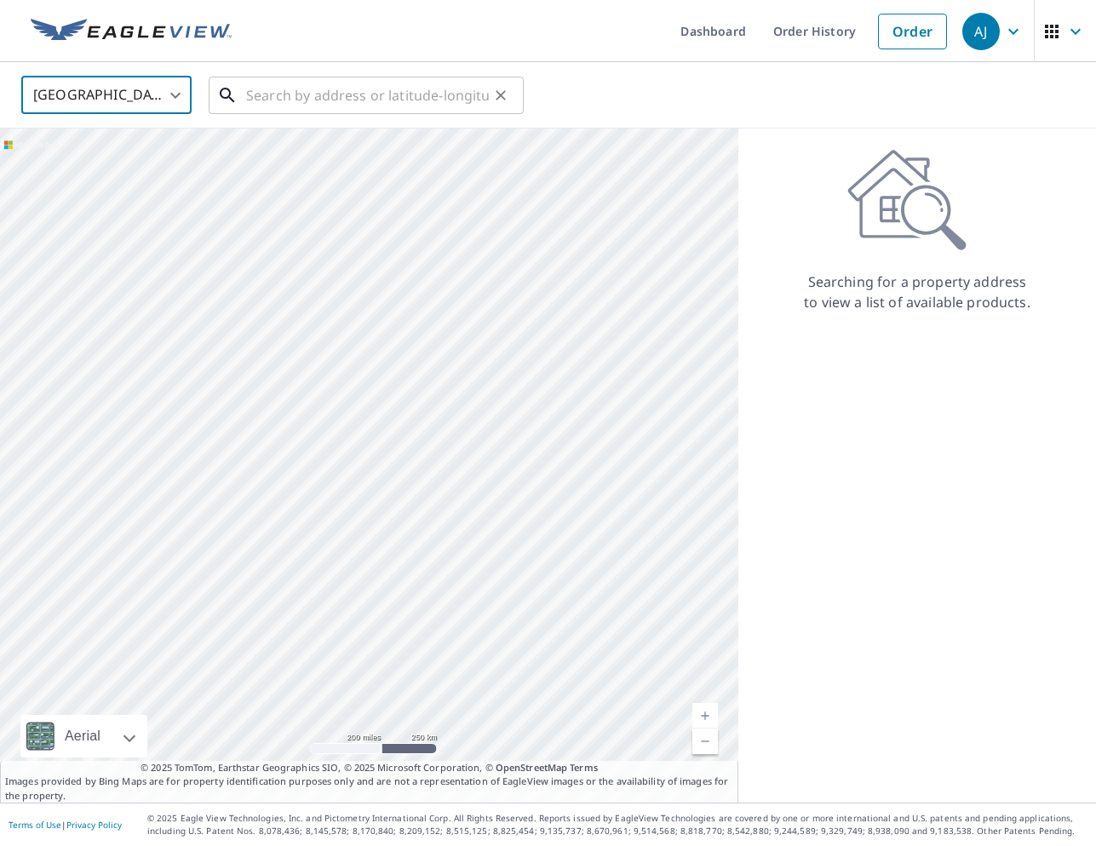
click at [398, 83] on input "text" at bounding box center [367, 96] width 243 height 48
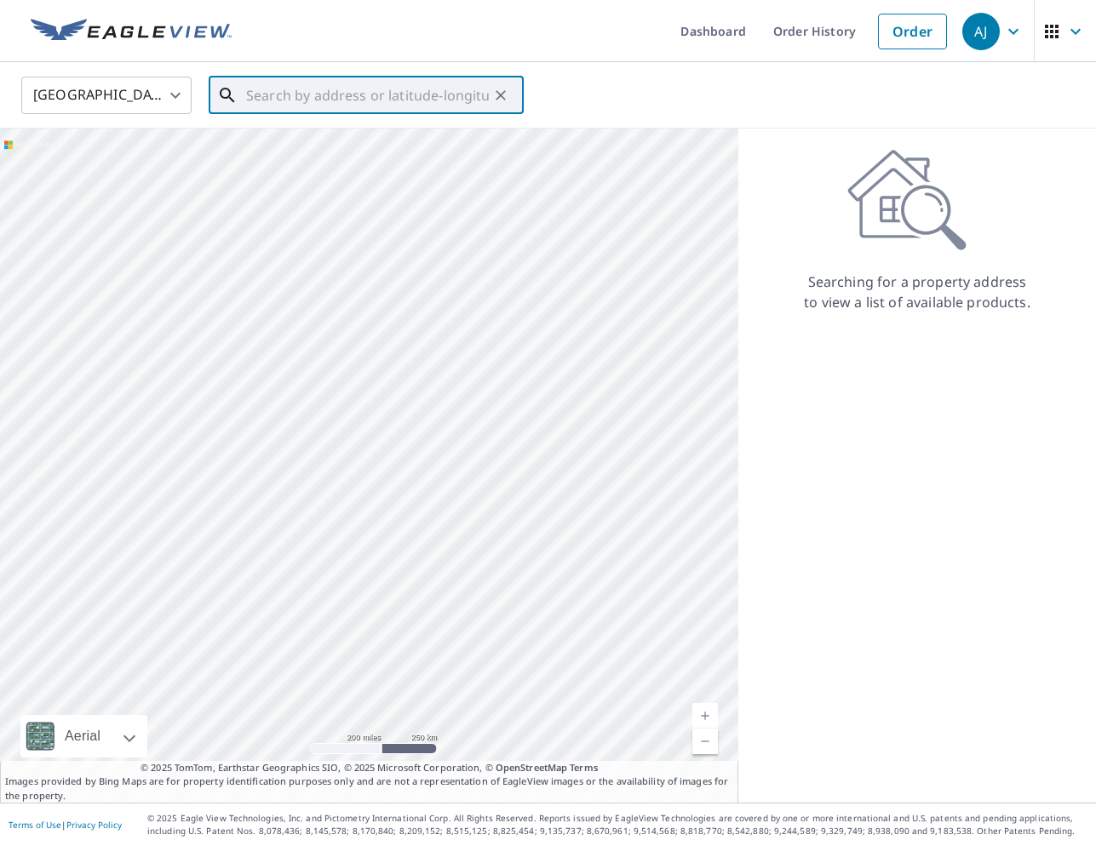
paste input "323 Chem. du Lac Red Pine"
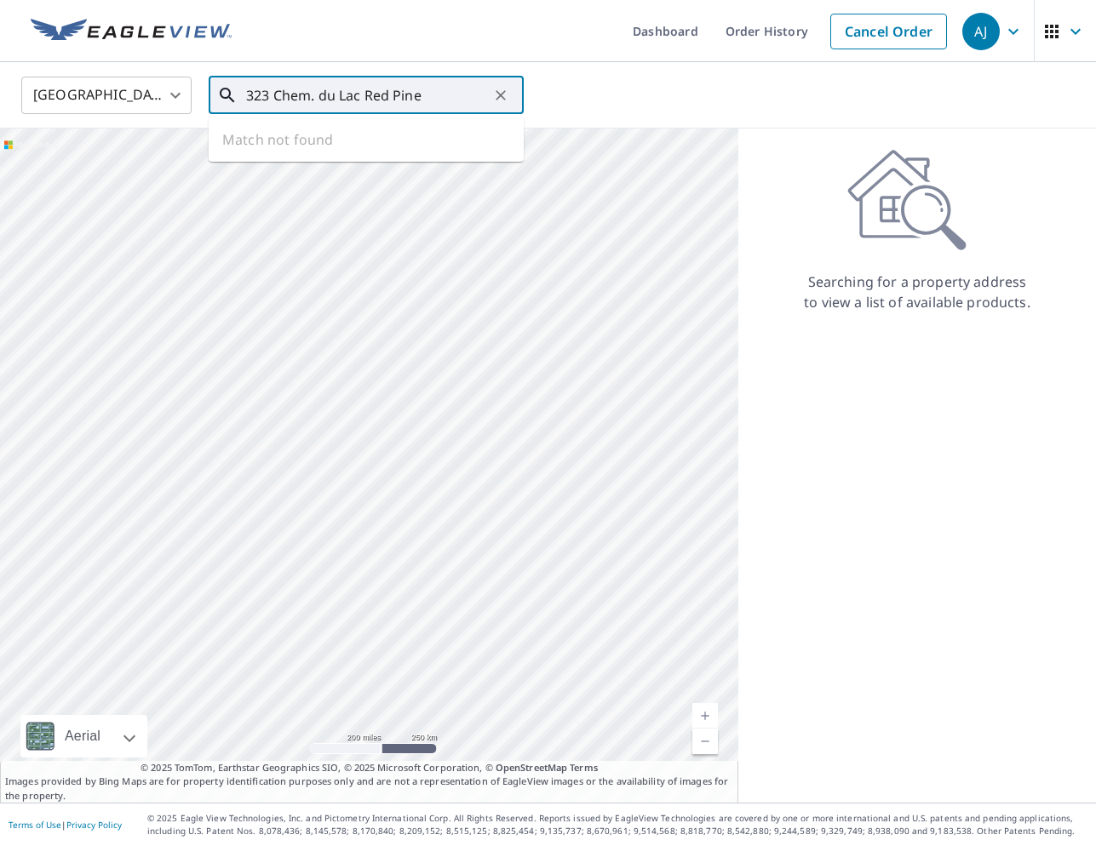
click at [314, 97] on input "323 Chem. du Lac Red Pine" at bounding box center [367, 96] width 243 height 48
click at [359, 153] on span "323 CH DU LAC RED PINE KAZABAZUA QC J0X1X0" at bounding box center [376, 155] width 267 height 41
type input "323 CH DU LAC RED PINE KAZABAZUA QC J0X1X0"
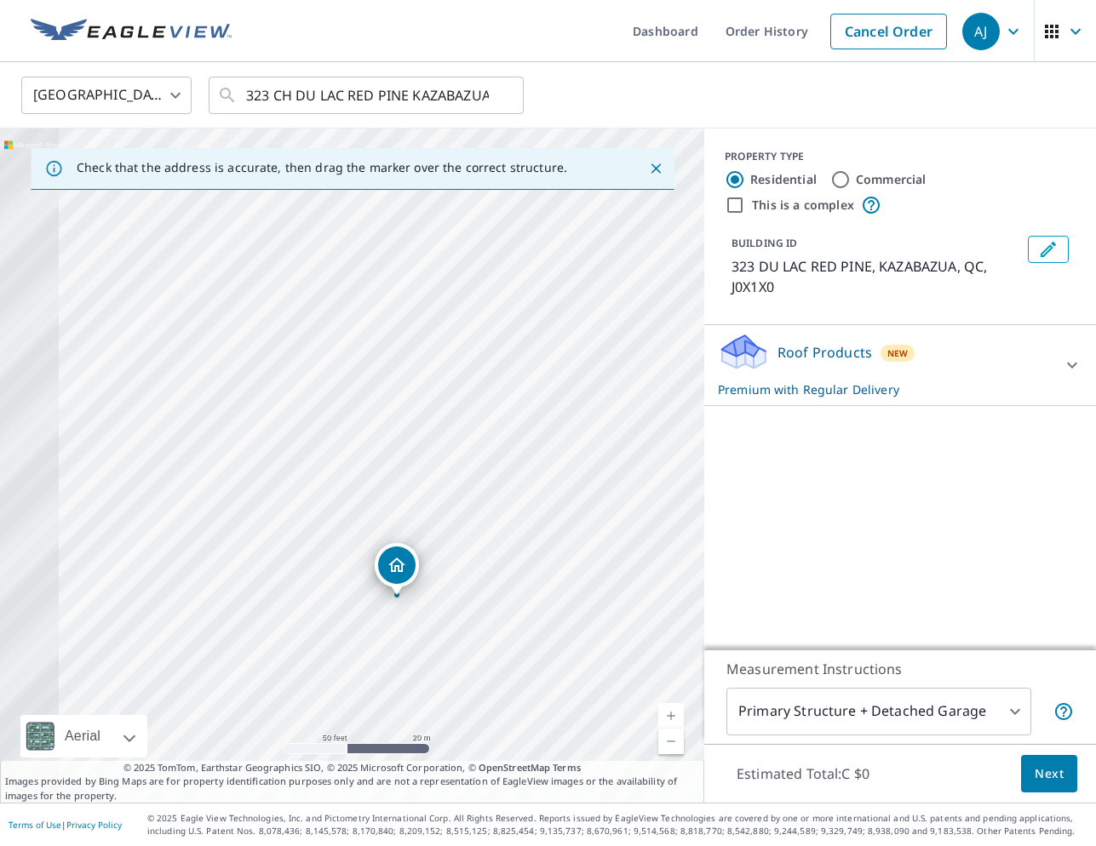
drag, startPoint x: 370, startPoint y: 478, endPoint x: 776, endPoint y: 414, distance: 410.3
click at [776, 414] on div "Check that the address is accurate, then drag the marker over the correct struc…" at bounding box center [548, 466] width 1096 height 674
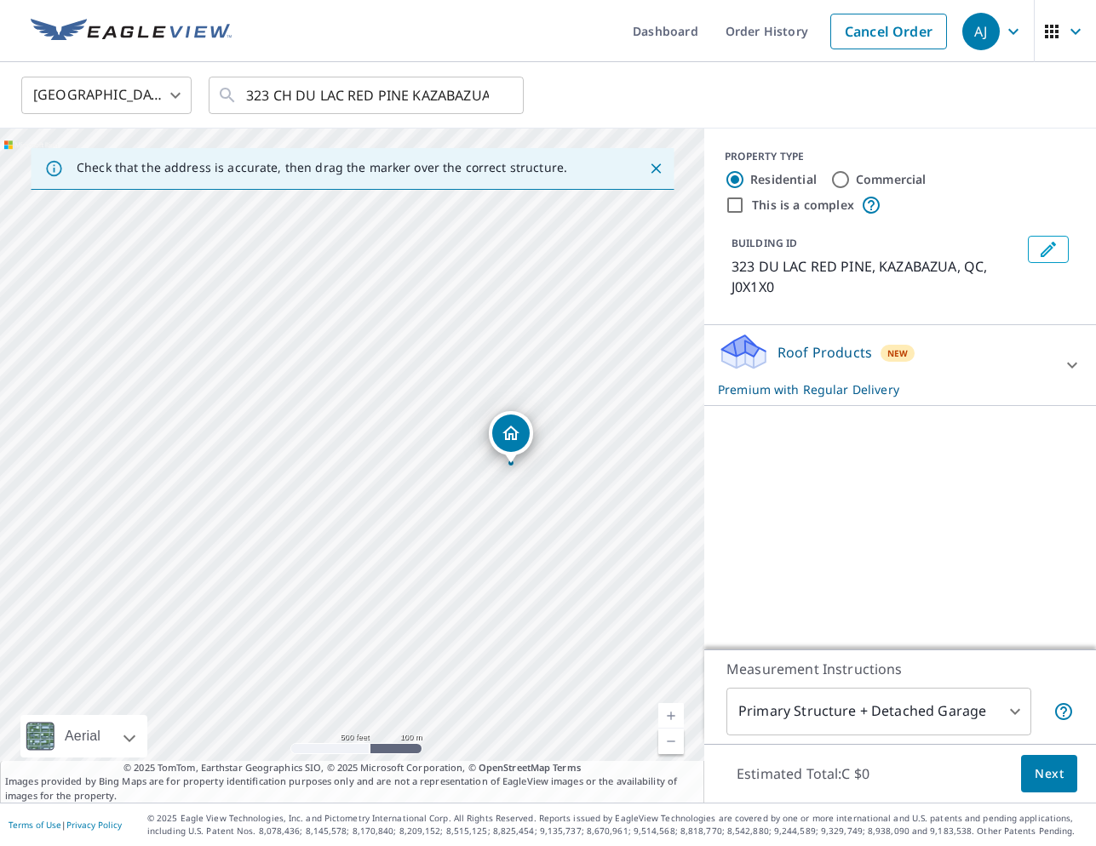
drag, startPoint x: 599, startPoint y: 440, endPoint x: 488, endPoint y: 392, distance: 120.9
click at [488, 392] on div "323 DU LAC RED PINE KAZABAZUA QC J0X1X0" at bounding box center [352, 466] width 704 height 674
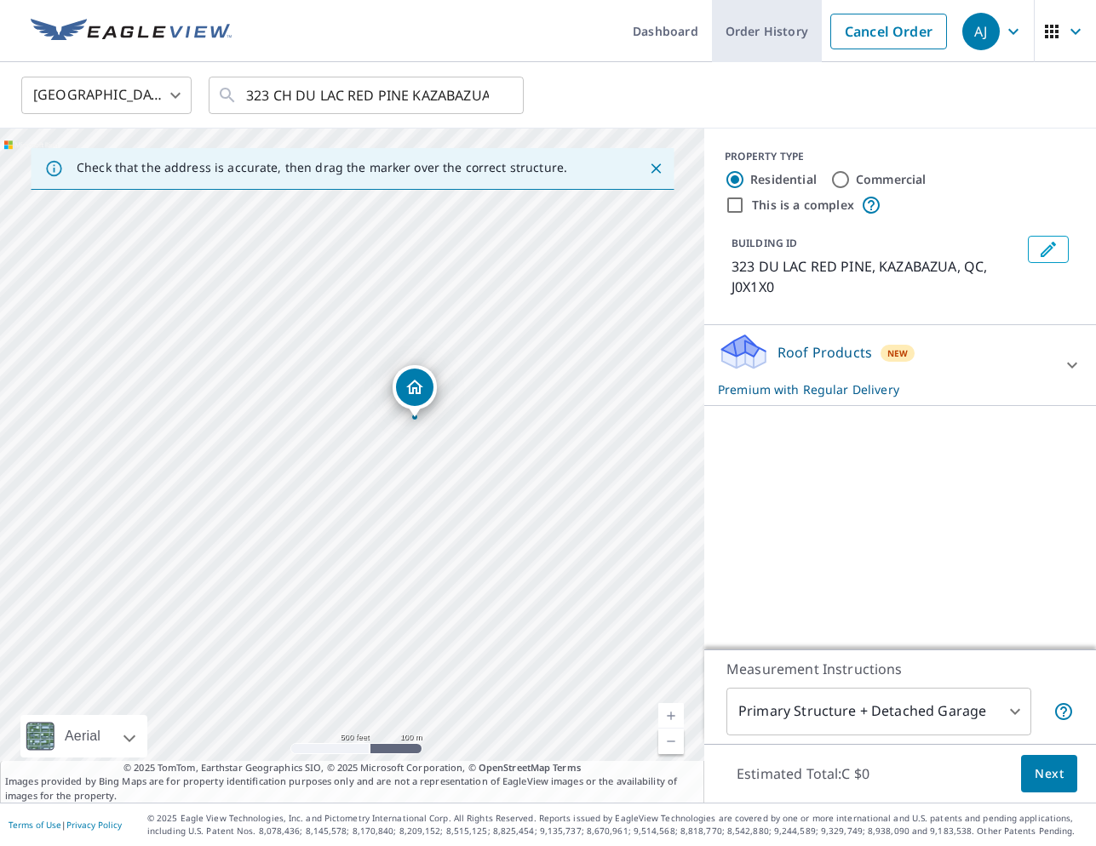
click at [787, 37] on link "Order History" at bounding box center [767, 31] width 110 height 62
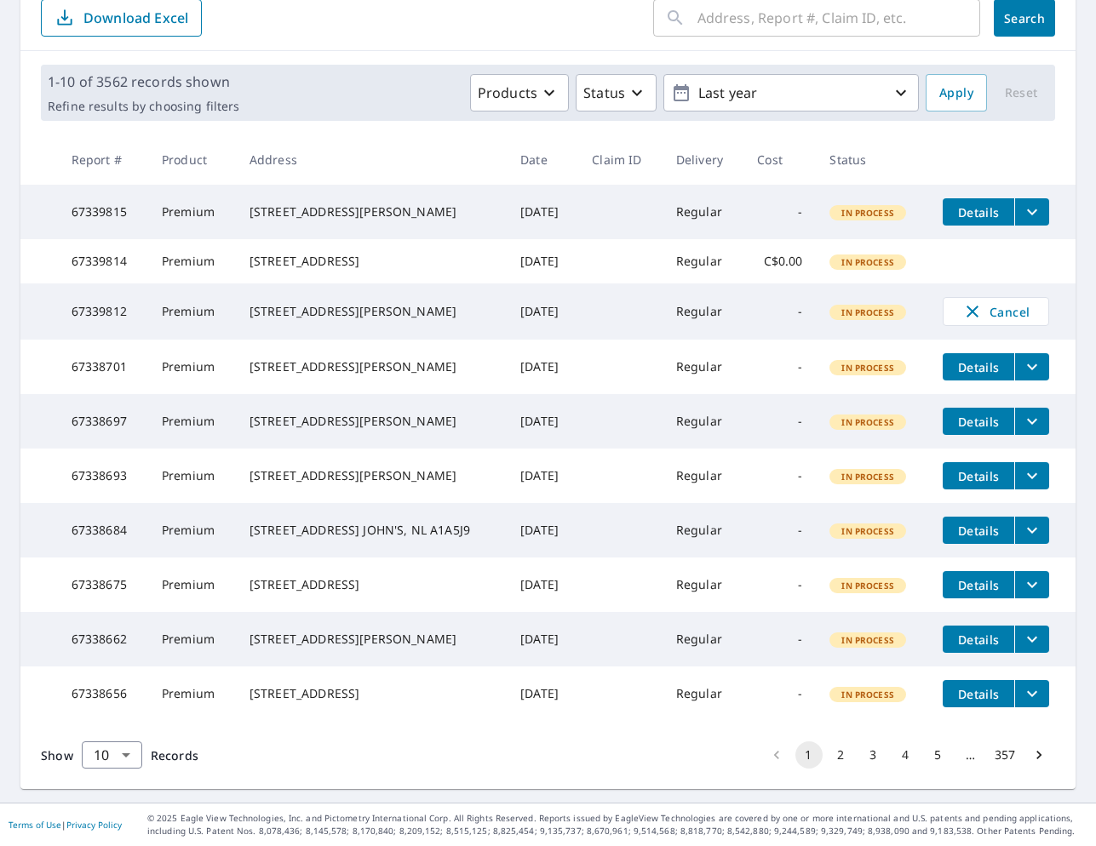
scroll to position [269, 0]
click at [836, 756] on button "2" at bounding box center [841, 755] width 27 height 27
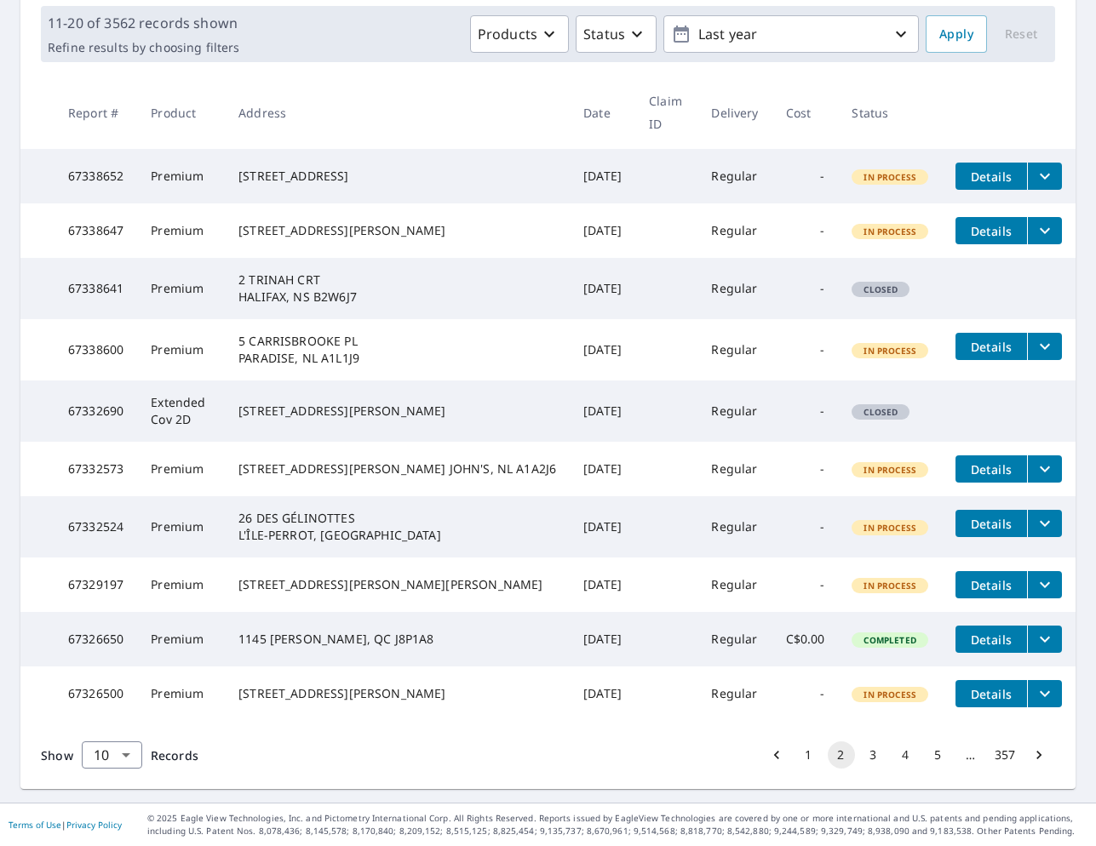
scroll to position [269, 0]
click at [878, 748] on button "3" at bounding box center [873, 755] width 27 height 27
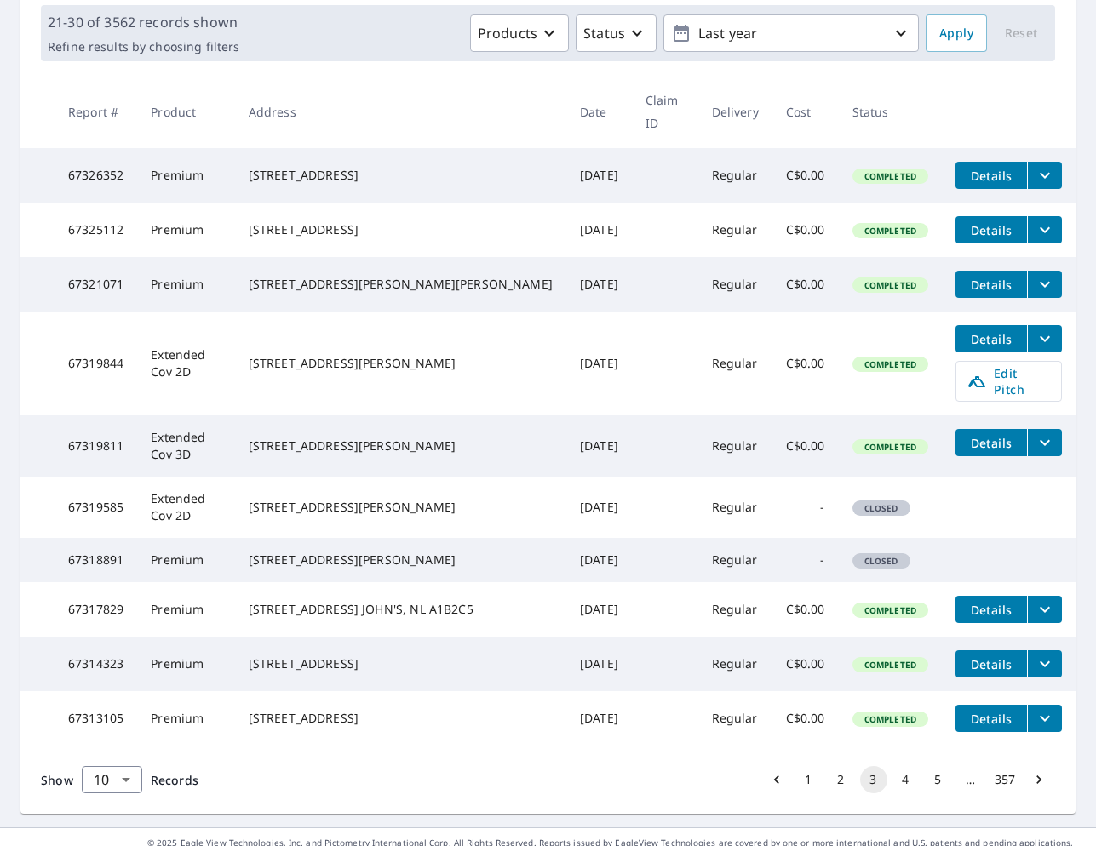
scroll to position [300, 0]
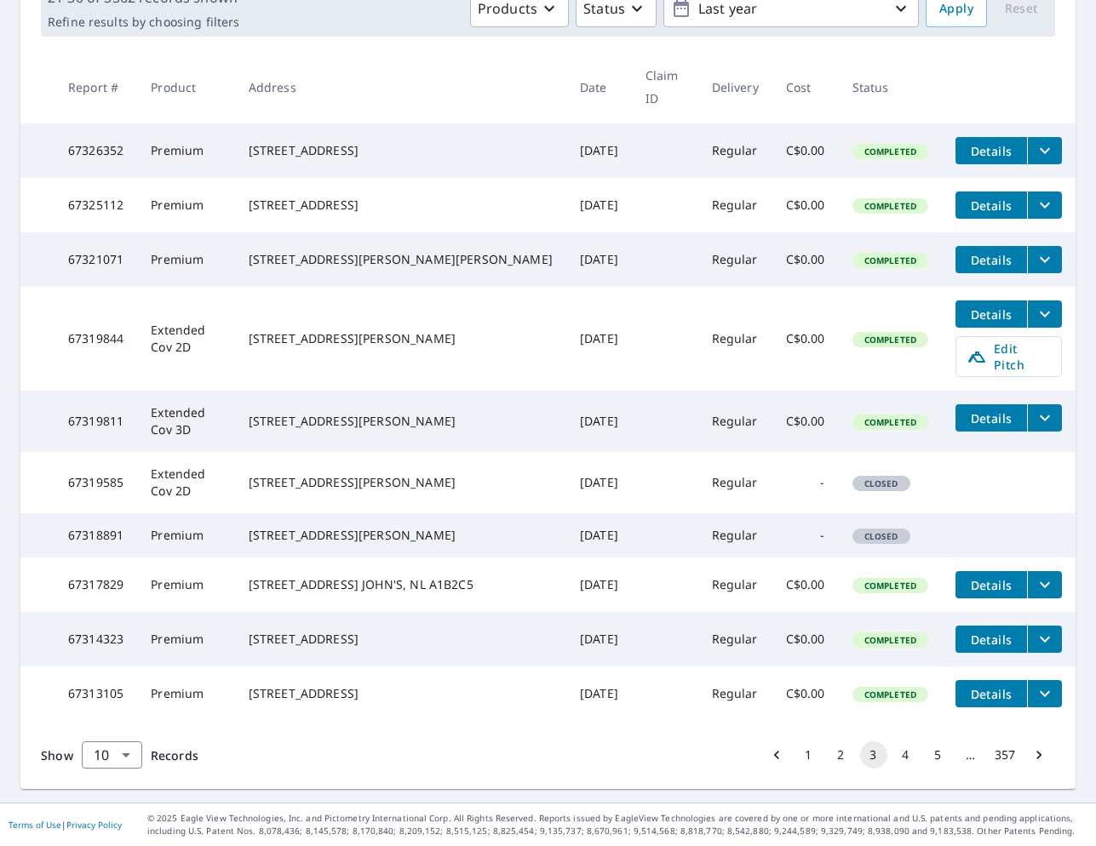
click at [906, 760] on button "4" at bounding box center [905, 755] width 27 height 27
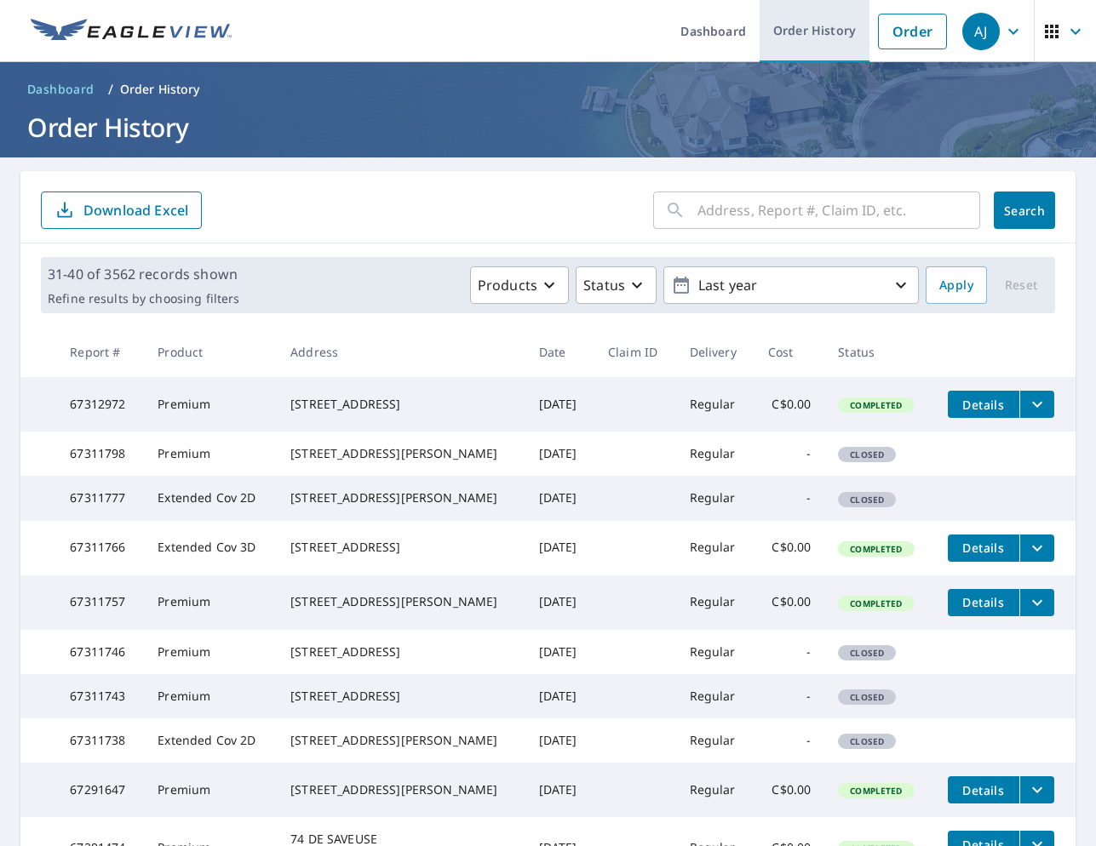
click at [807, 28] on link "Order History" at bounding box center [815, 31] width 110 height 62
click at [917, 22] on link "Order" at bounding box center [912, 32] width 69 height 36
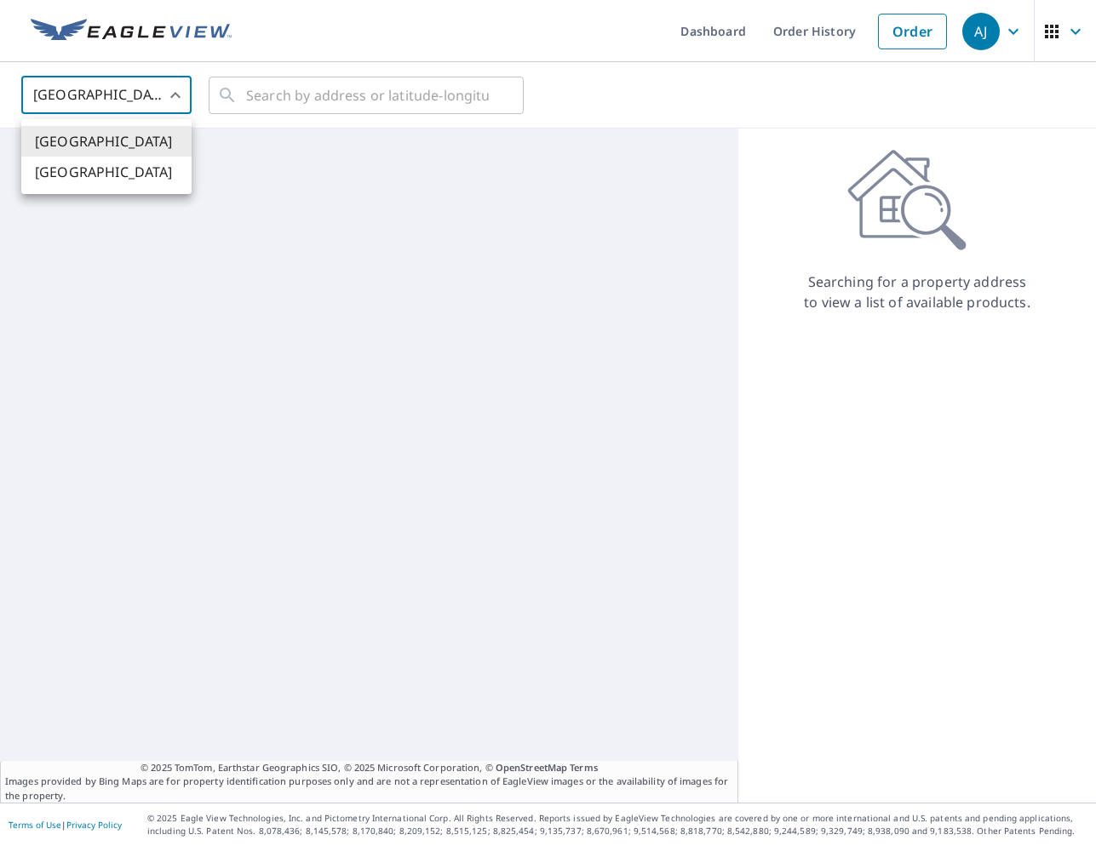
click at [107, 100] on body "[PERSON_NAME] [PERSON_NAME] Dashboard Order History Order AJ United States [GEO…" at bounding box center [548, 423] width 1096 height 846
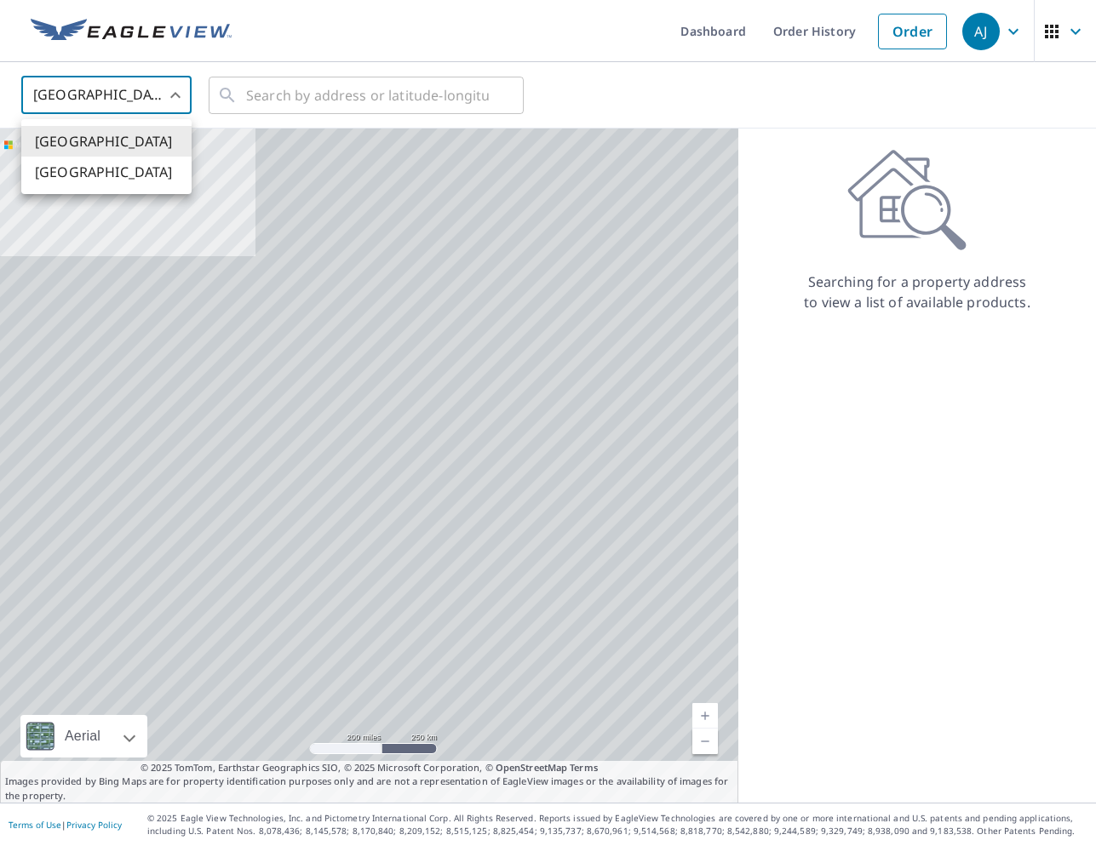
click at [116, 177] on li "[GEOGRAPHIC_DATA]" at bounding box center [106, 172] width 170 height 31
type input "CA"
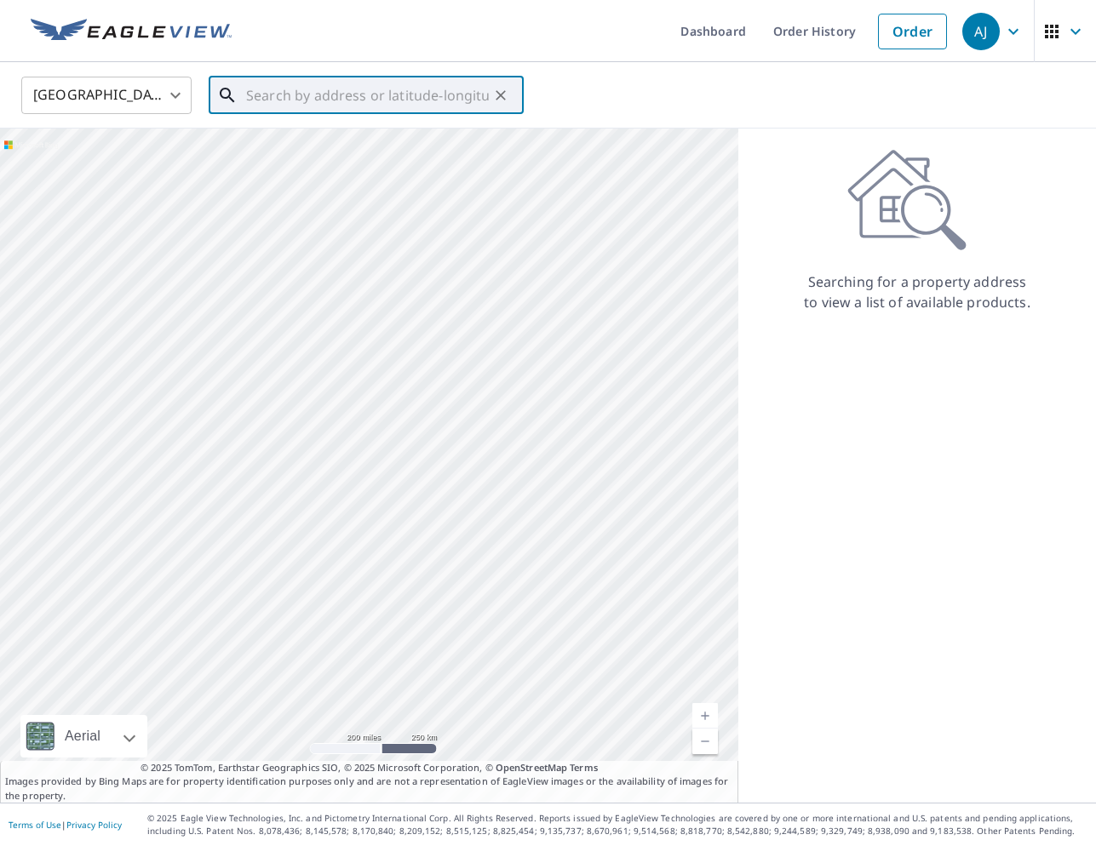
click at [294, 112] on input "text" at bounding box center [367, 96] width 243 height 48
paste input "[STREET_ADDRESS][PERSON_NAME]"
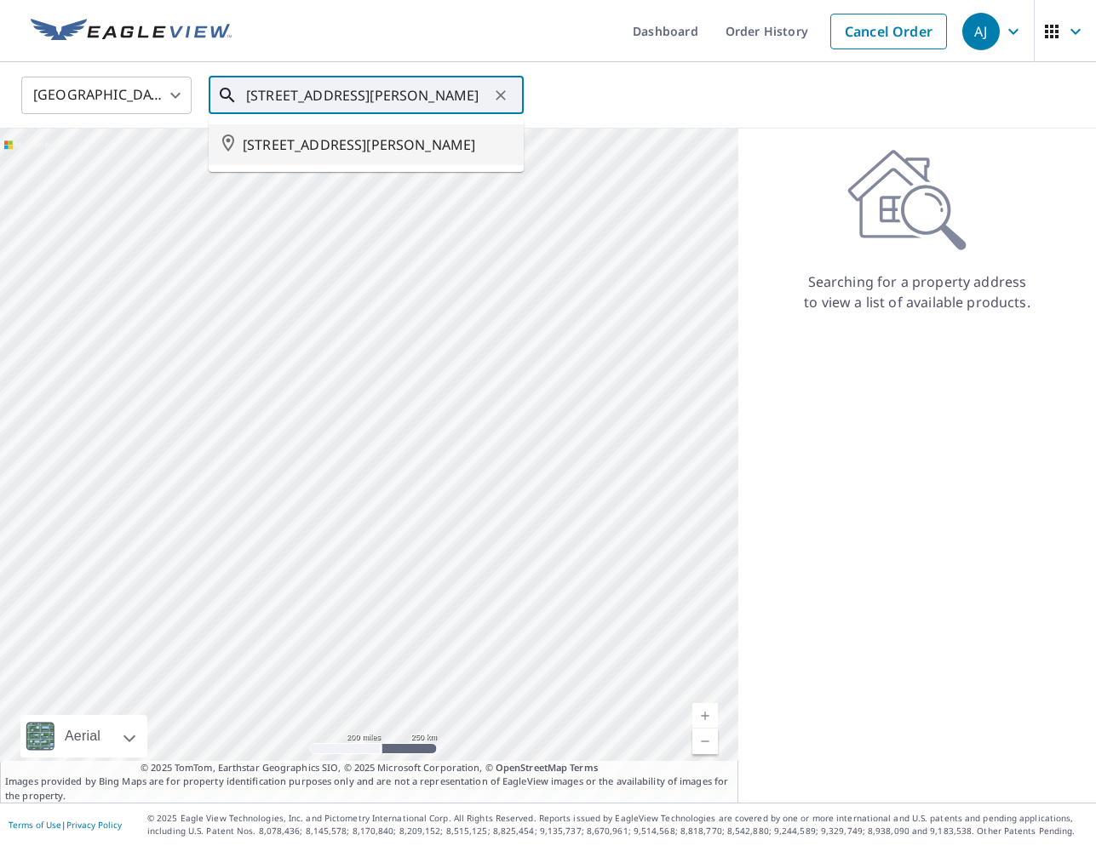
click at [372, 155] on span "[STREET_ADDRESS][PERSON_NAME]" at bounding box center [376, 145] width 267 height 20
type input "[STREET_ADDRESS][PERSON_NAME]"
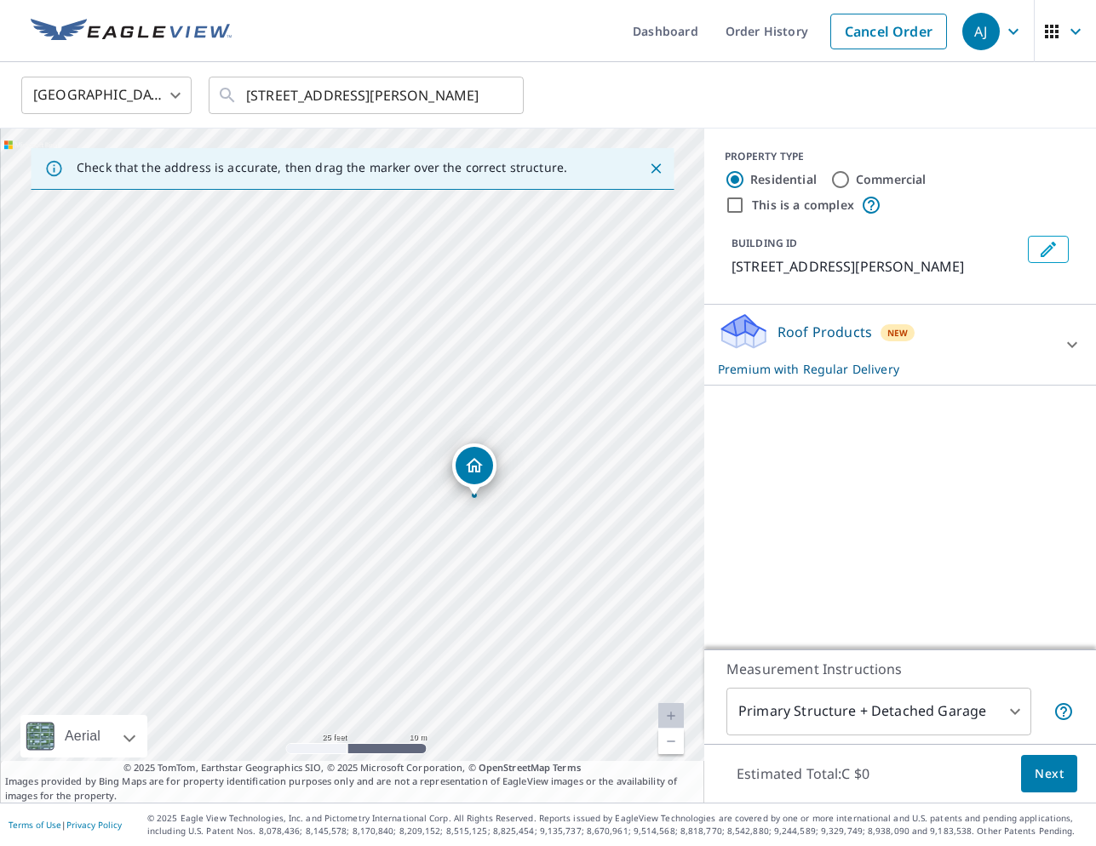
drag, startPoint x: 267, startPoint y: 396, endPoint x: 424, endPoint y: 508, distance: 193.5
click at [424, 508] on div "[STREET_ADDRESS][PERSON_NAME]" at bounding box center [352, 466] width 704 height 674
drag, startPoint x: 472, startPoint y: 456, endPoint x: 332, endPoint y: 400, distance: 150.5
click at [332, 400] on div "[STREET_ADDRESS][PERSON_NAME]" at bounding box center [352, 466] width 704 height 674
click at [1039, 765] on span "Next" at bounding box center [1049, 774] width 29 height 21
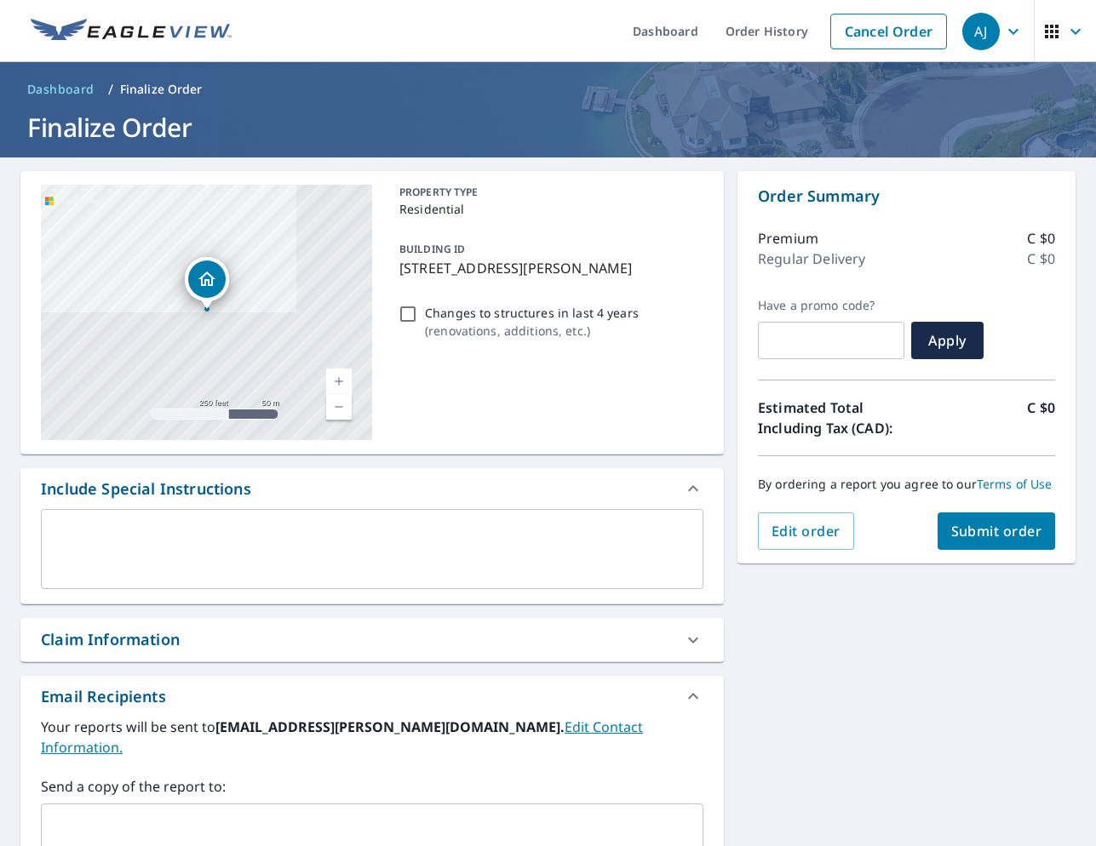
click at [990, 539] on span "Submit order" at bounding box center [996, 531] width 91 height 19
checkbox input "true"
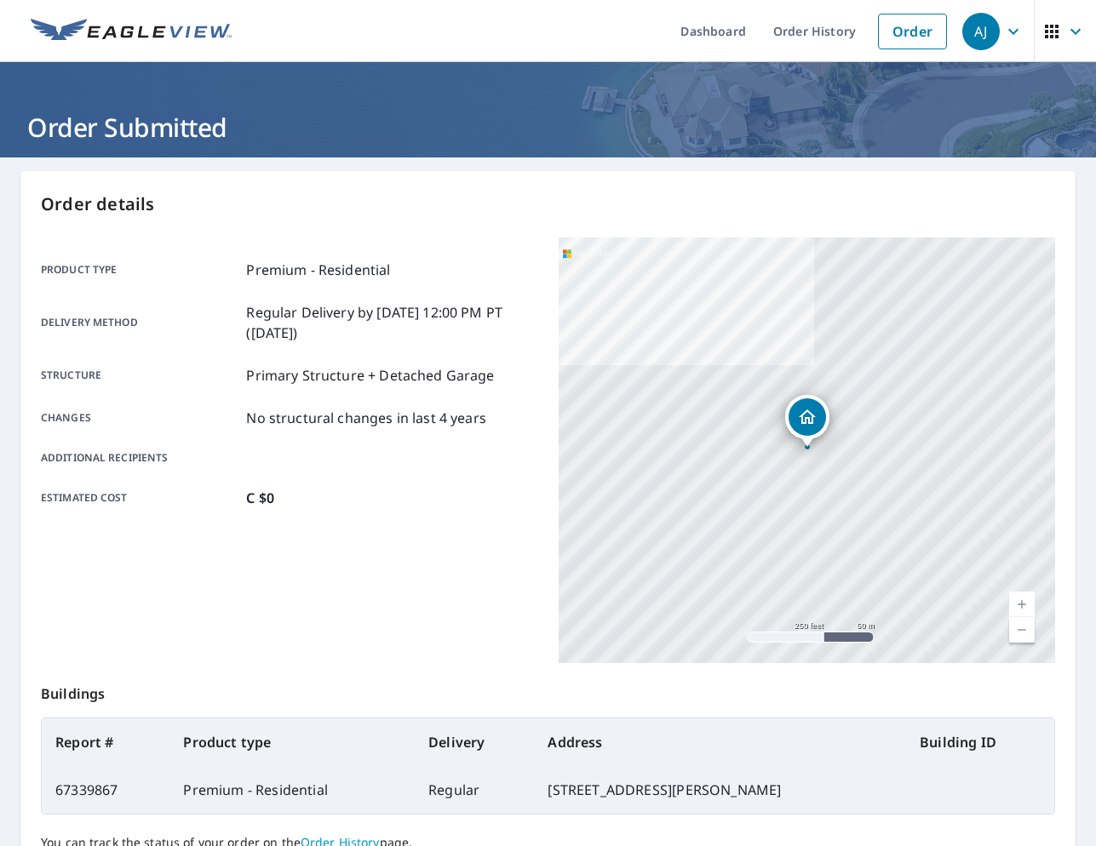
scroll to position [156, 0]
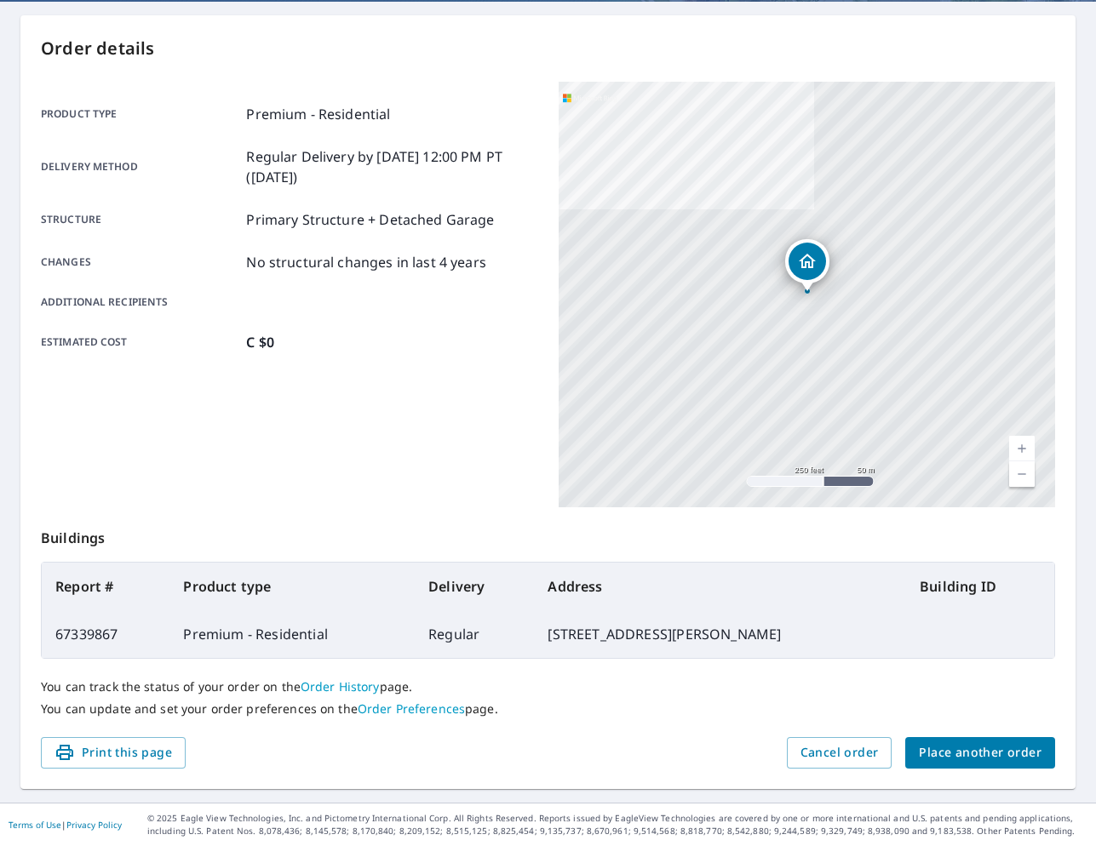
click at [996, 744] on span "Place another order" at bounding box center [980, 752] width 123 height 21
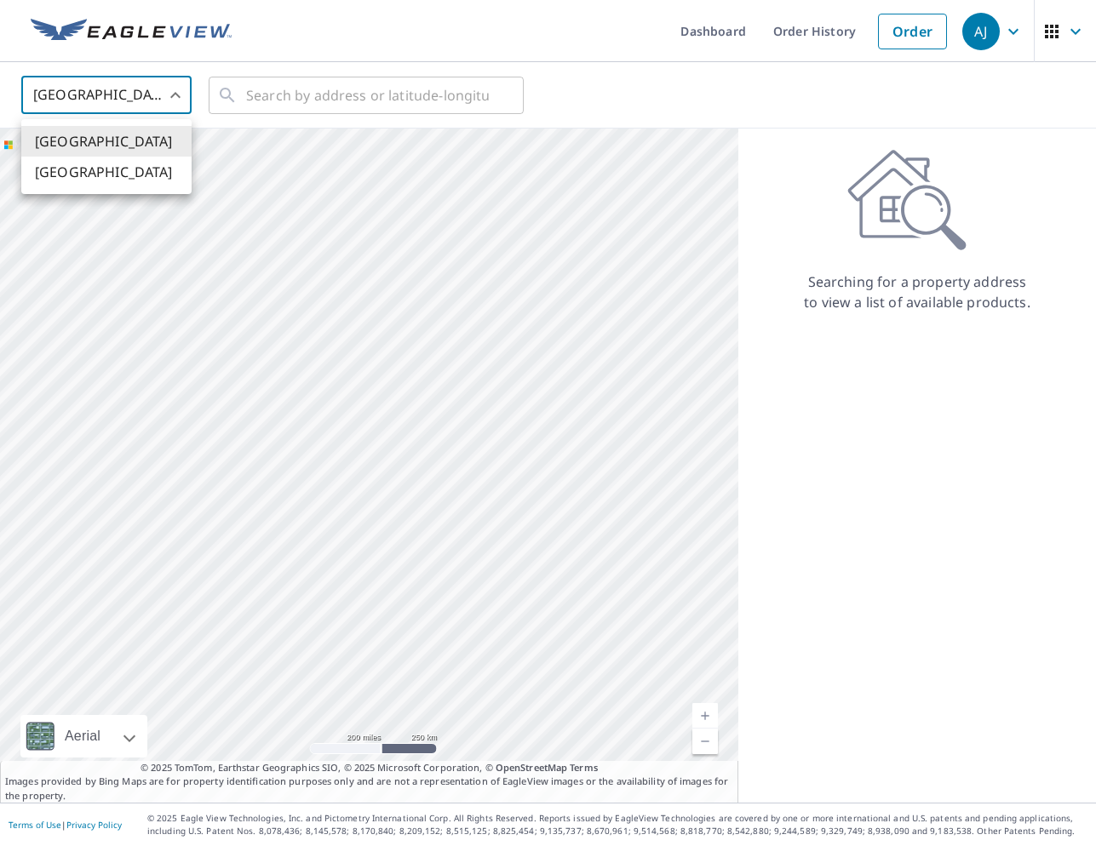
click at [79, 99] on body "[PERSON_NAME] [PERSON_NAME] Dashboard Order History Order AJ United States US ​…" at bounding box center [548, 423] width 1096 height 846
click at [119, 181] on li "[GEOGRAPHIC_DATA]" at bounding box center [106, 172] width 170 height 31
type input "CA"
